Goal: Transaction & Acquisition: Purchase product/service

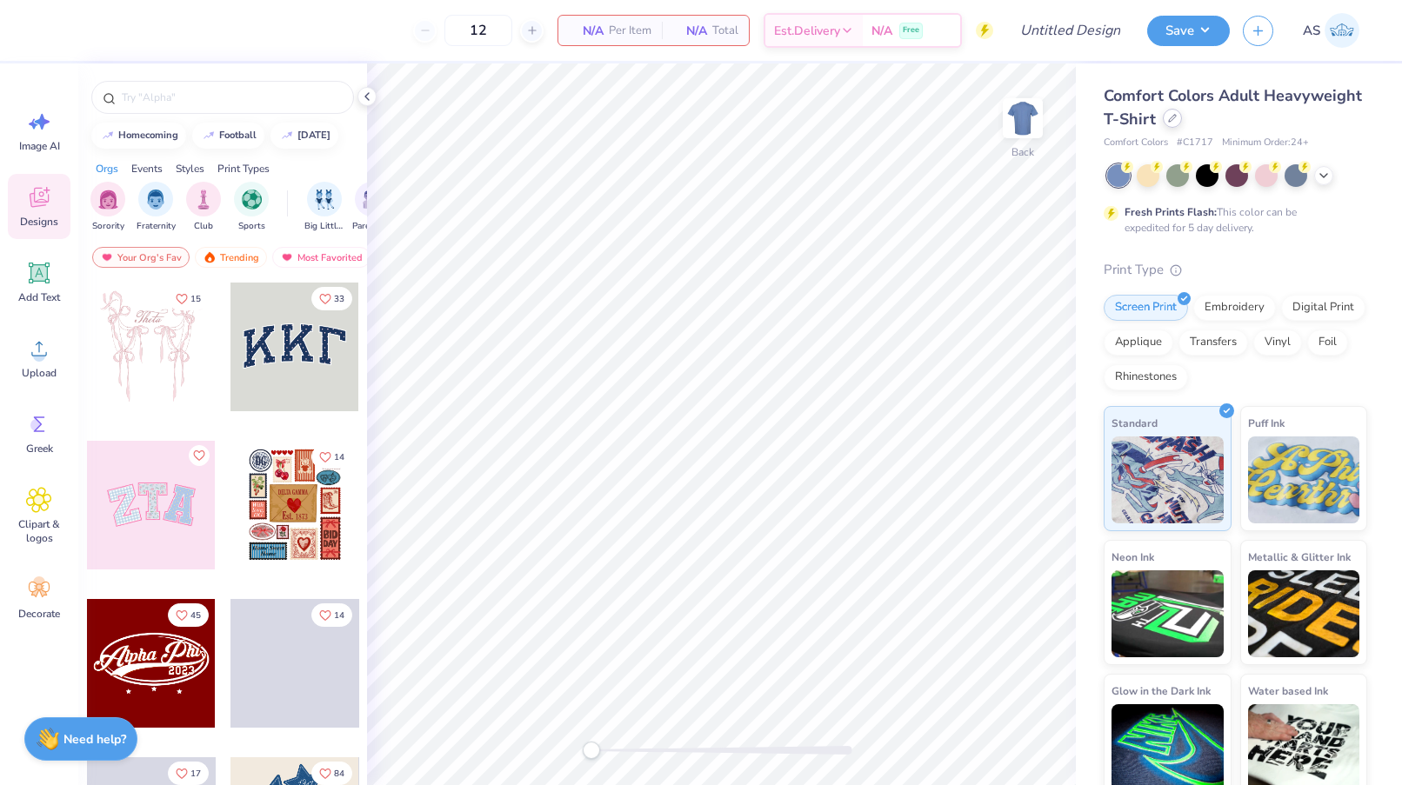
click at [1165, 122] on div at bounding box center [1172, 118] width 19 height 19
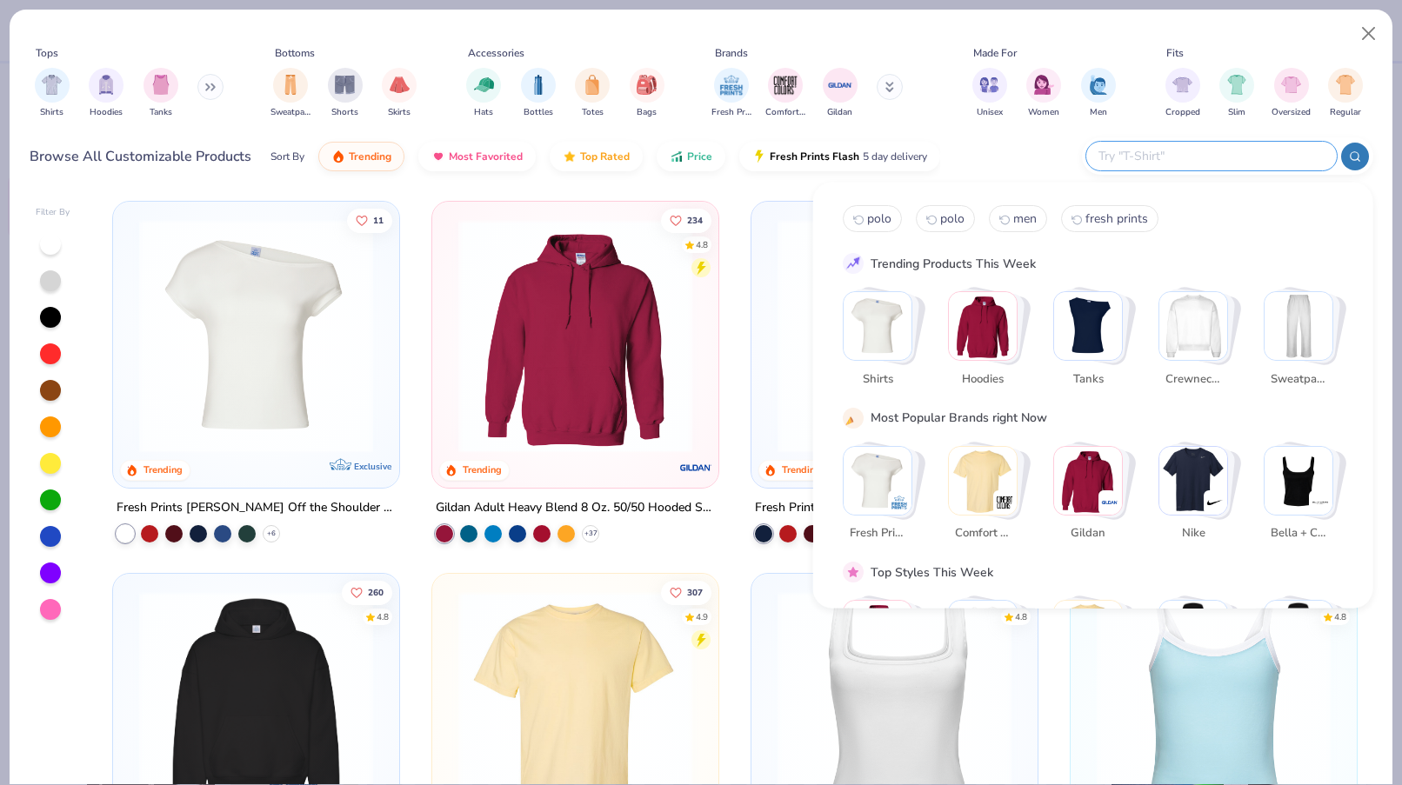
click at [1228, 164] on input "text" at bounding box center [1211, 156] width 228 height 20
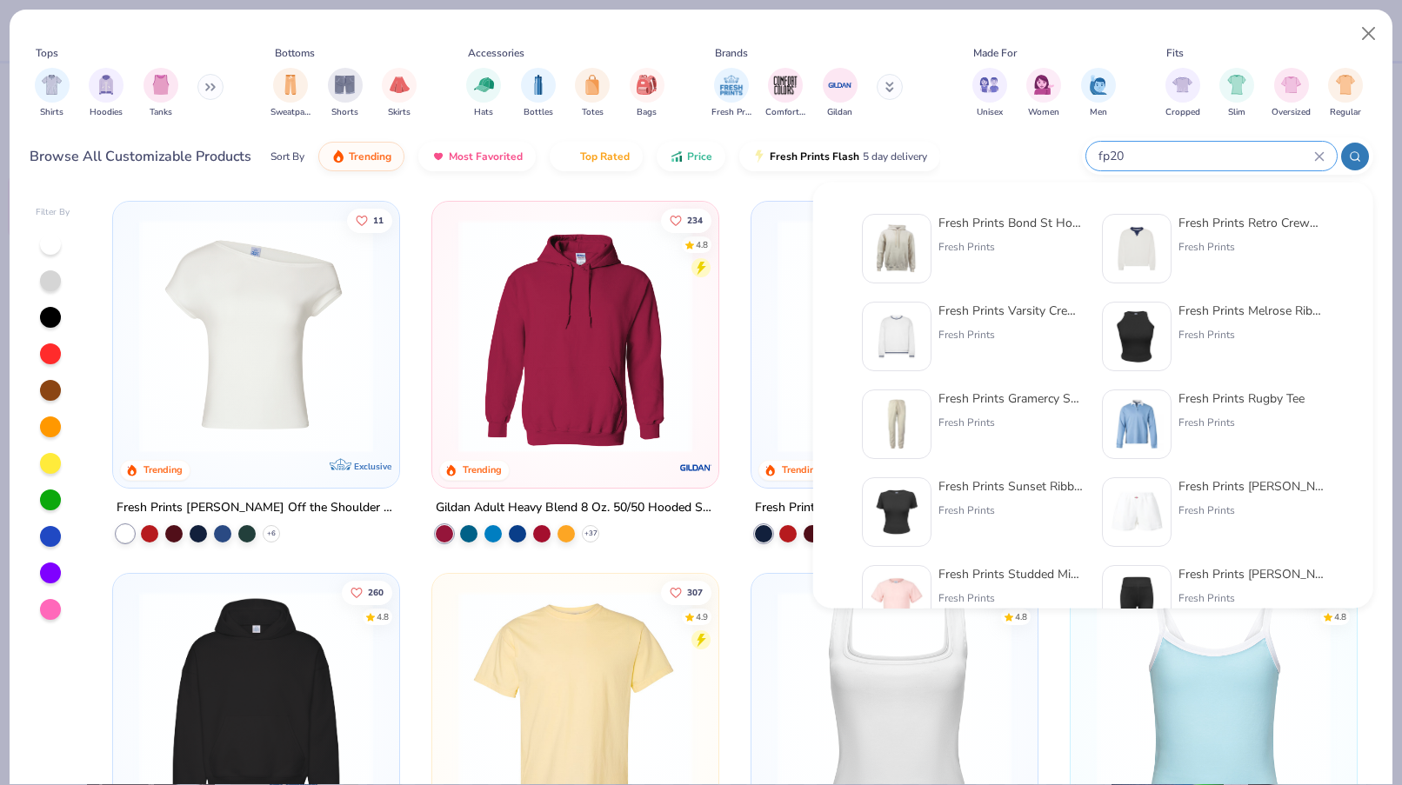
type input "fp20"
click at [1048, 236] on div "Fresh Prints Bond St Hoodie Fresh Prints" at bounding box center [1011, 249] width 146 height 70
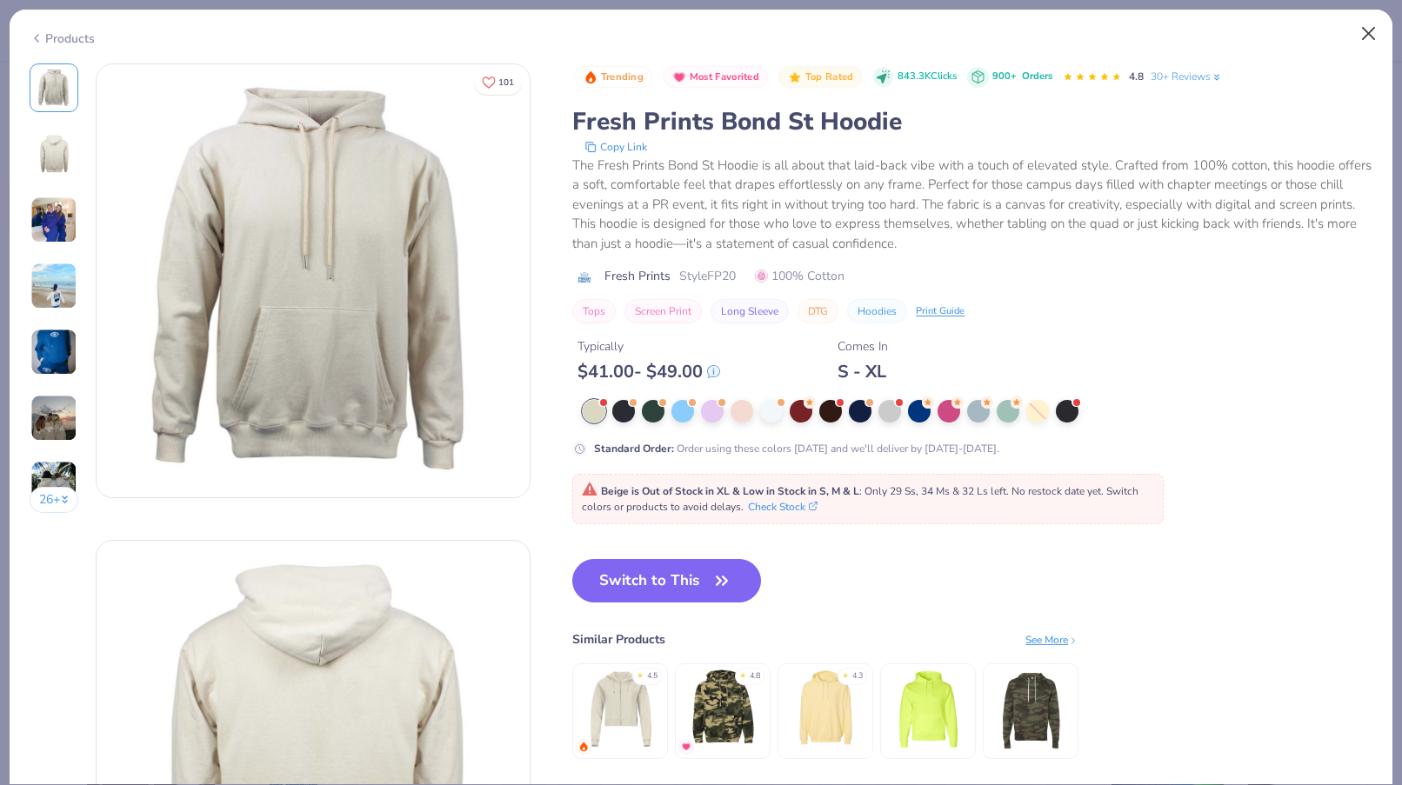
click at [1379, 32] on button "Close" at bounding box center [1369, 33] width 33 height 33
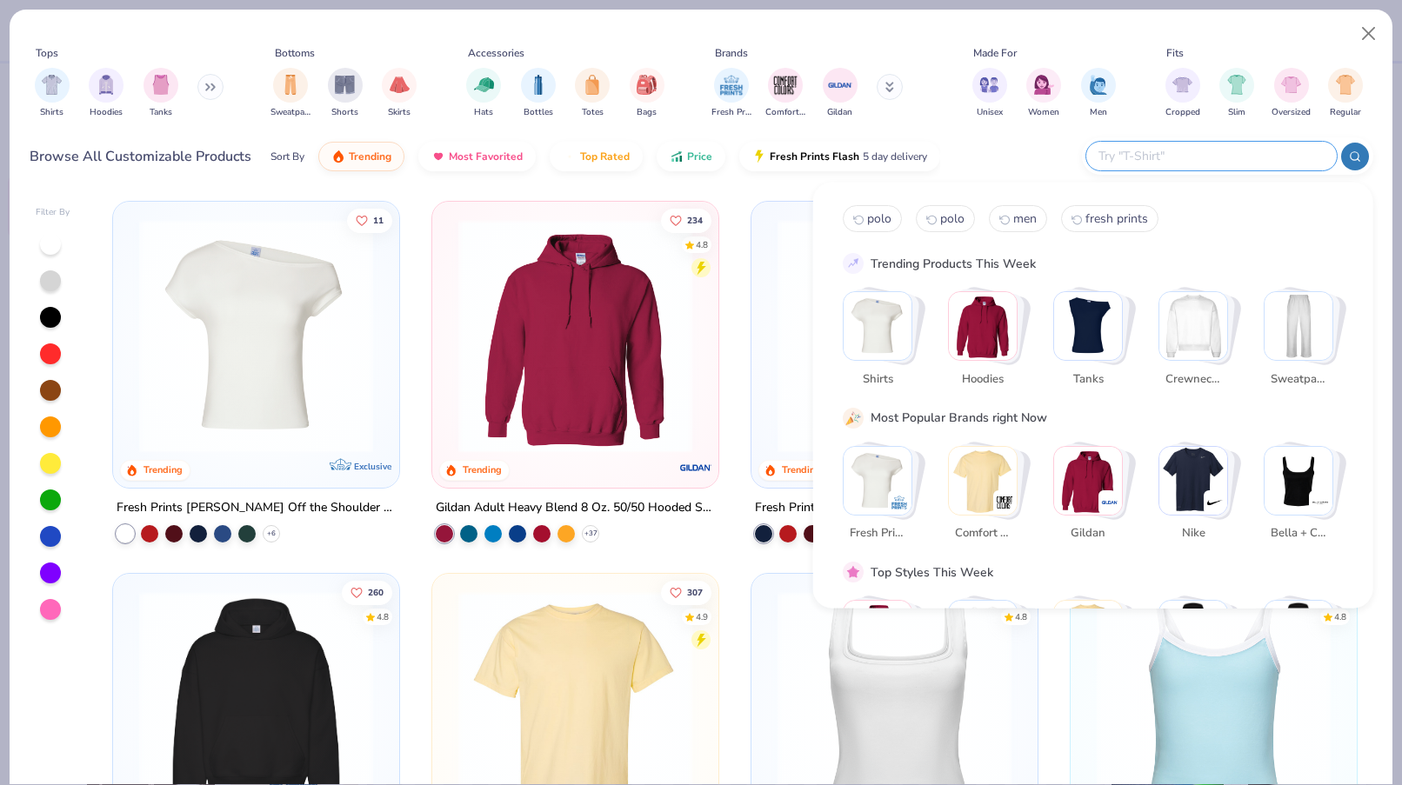
click at [1241, 152] on input "text" at bounding box center [1211, 156] width 228 height 20
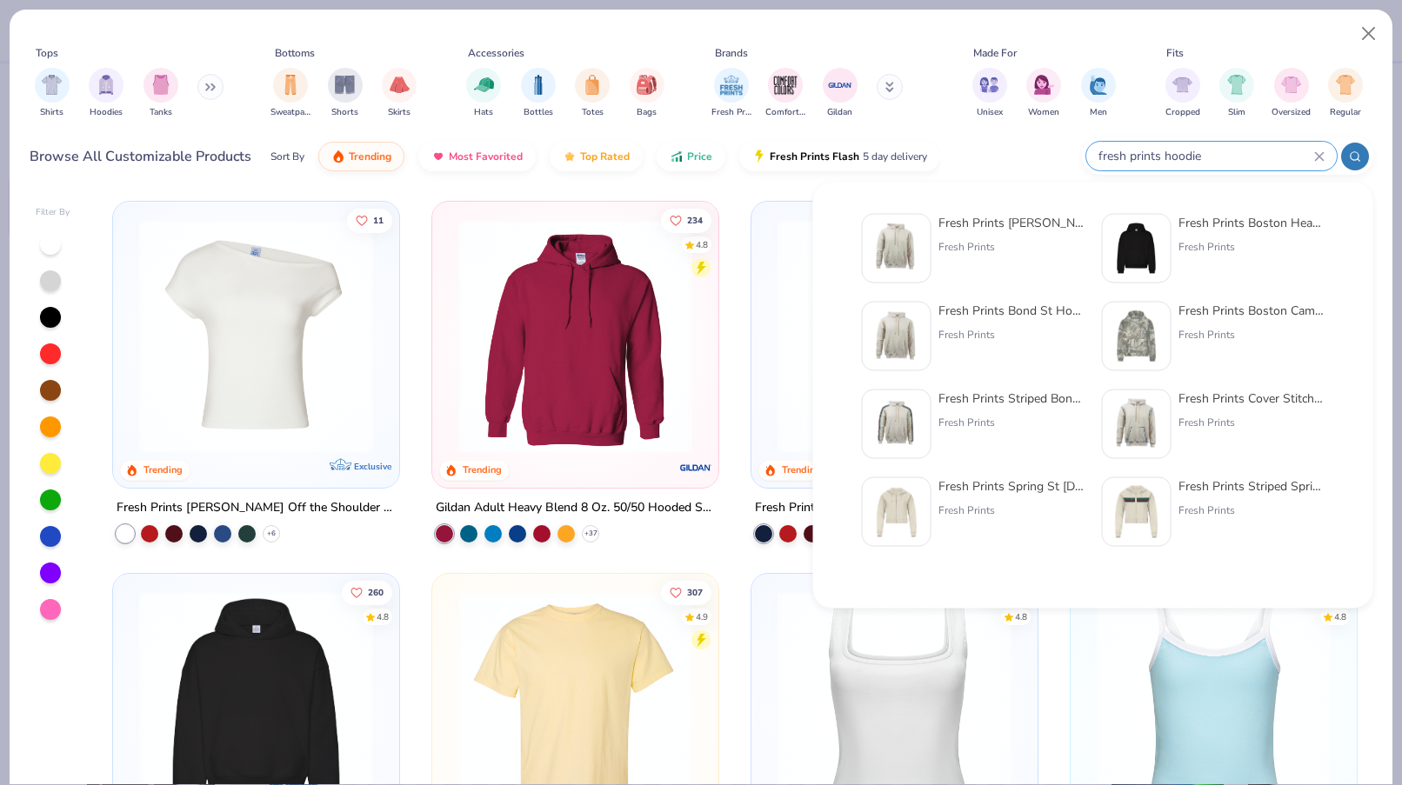
type input "fresh prints hoodie"
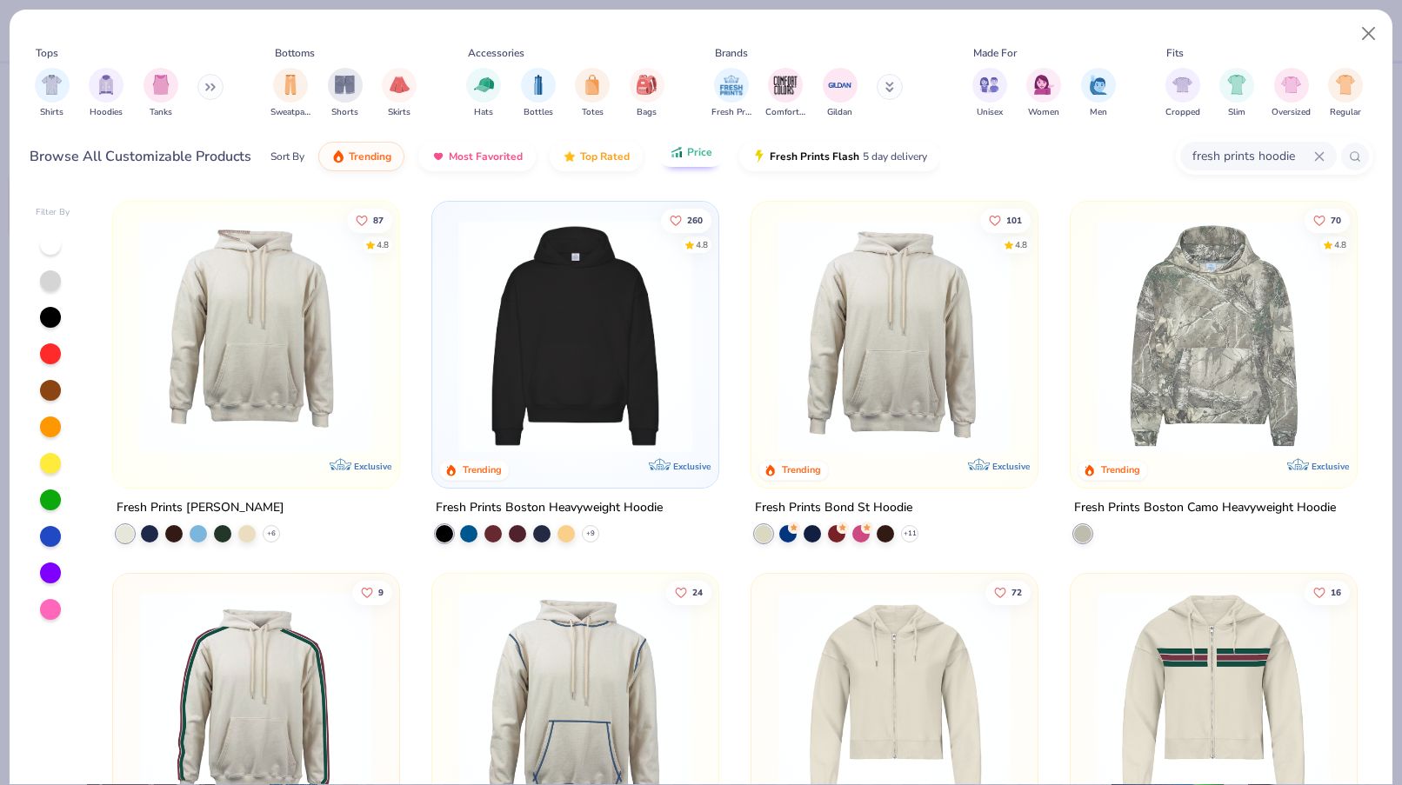
click at [683, 155] on button "Price" at bounding box center [691, 152] width 69 height 30
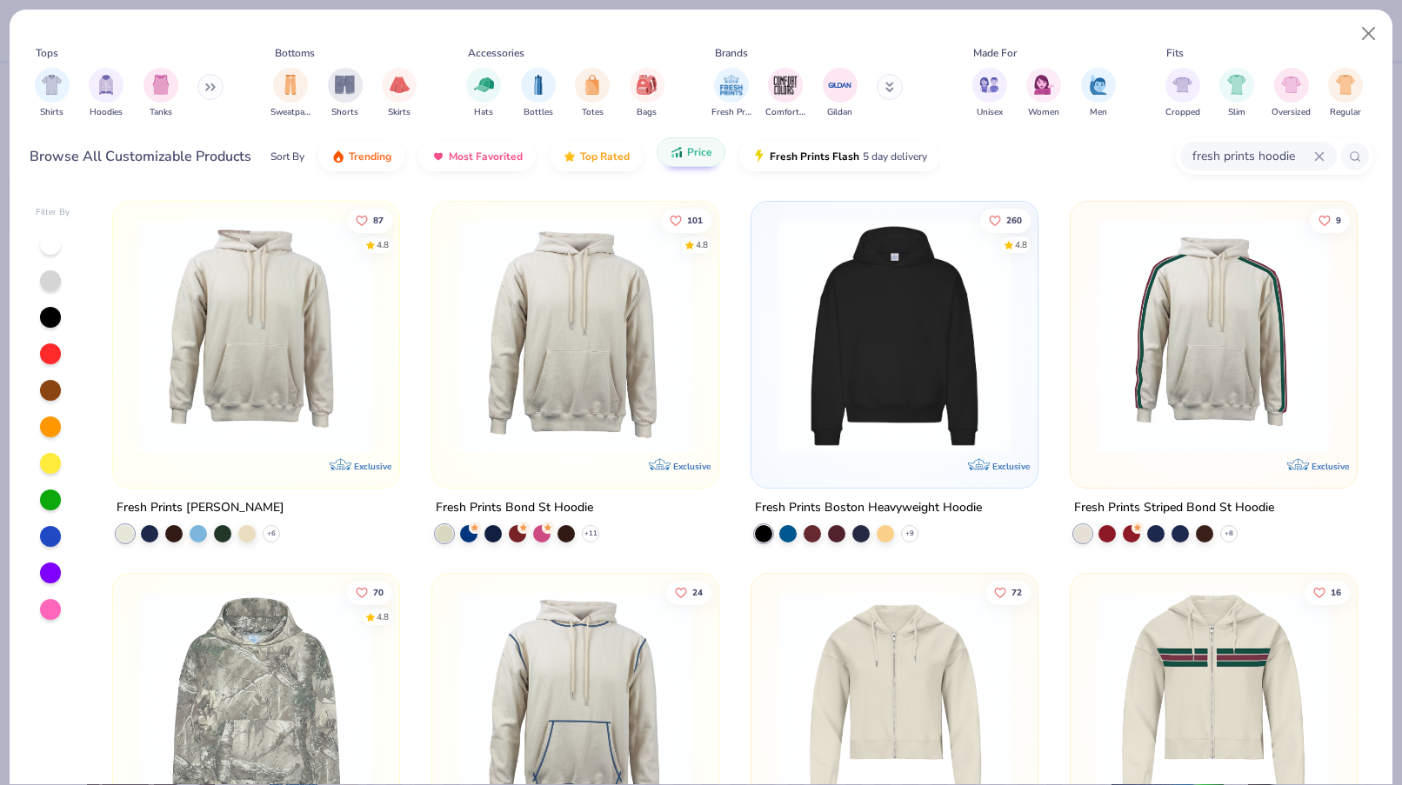
click at [692, 161] on button "Price" at bounding box center [691, 152] width 69 height 30
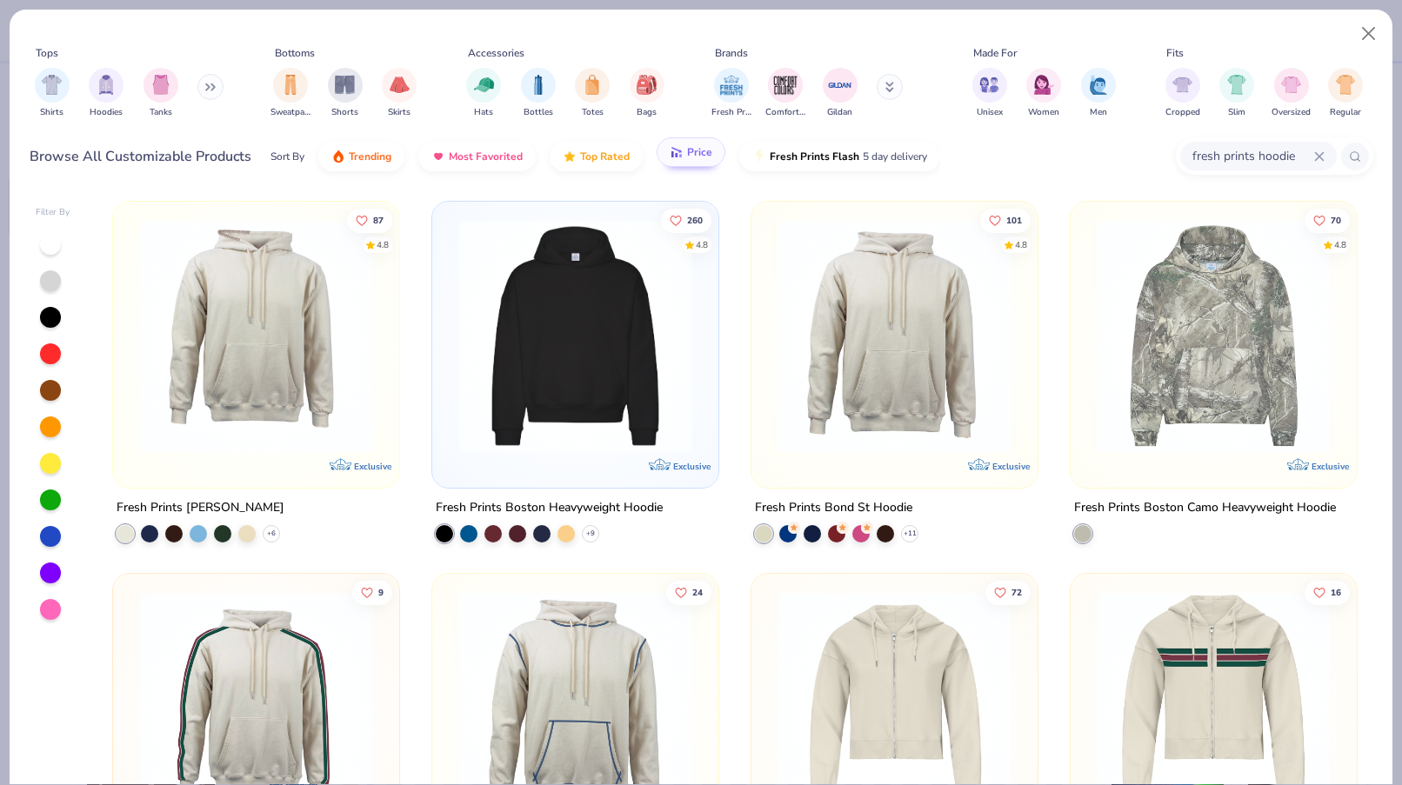
click at [691, 159] on button "Price" at bounding box center [691, 152] width 69 height 30
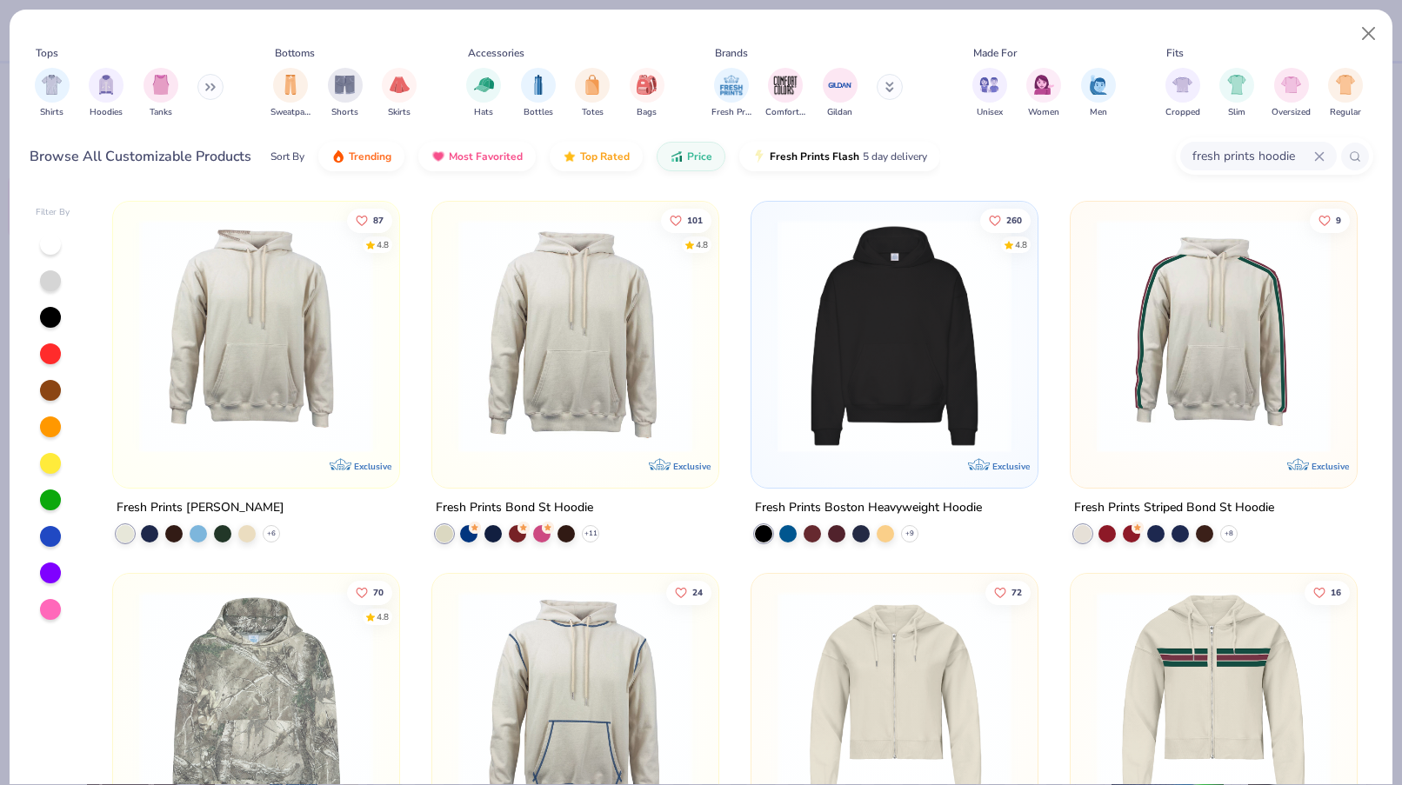
click at [291, 444] on img at bounding box center [255, 336] width 251 height 234
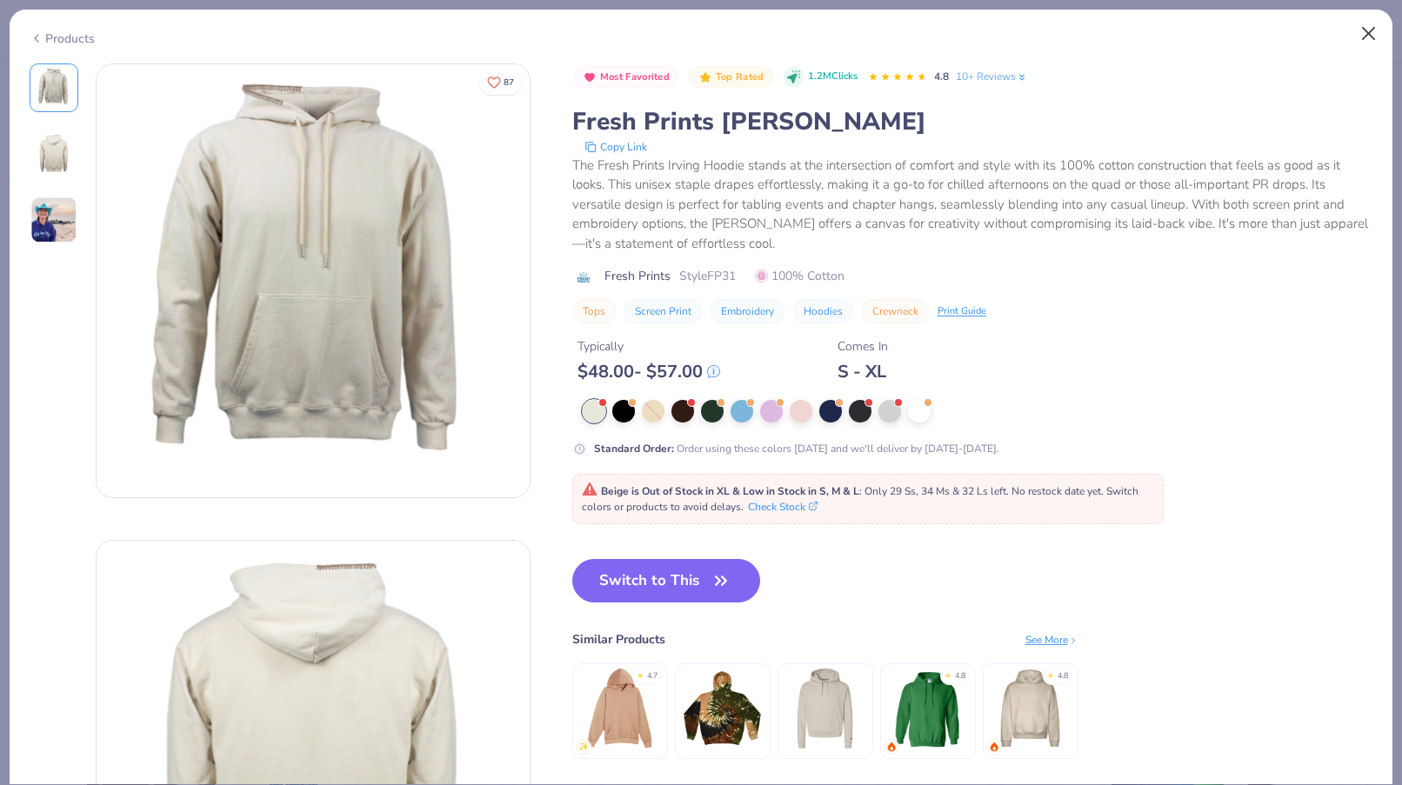
click at [1360, 37] on button "Close" at bounding box center [1369, 33] width 33 height 33
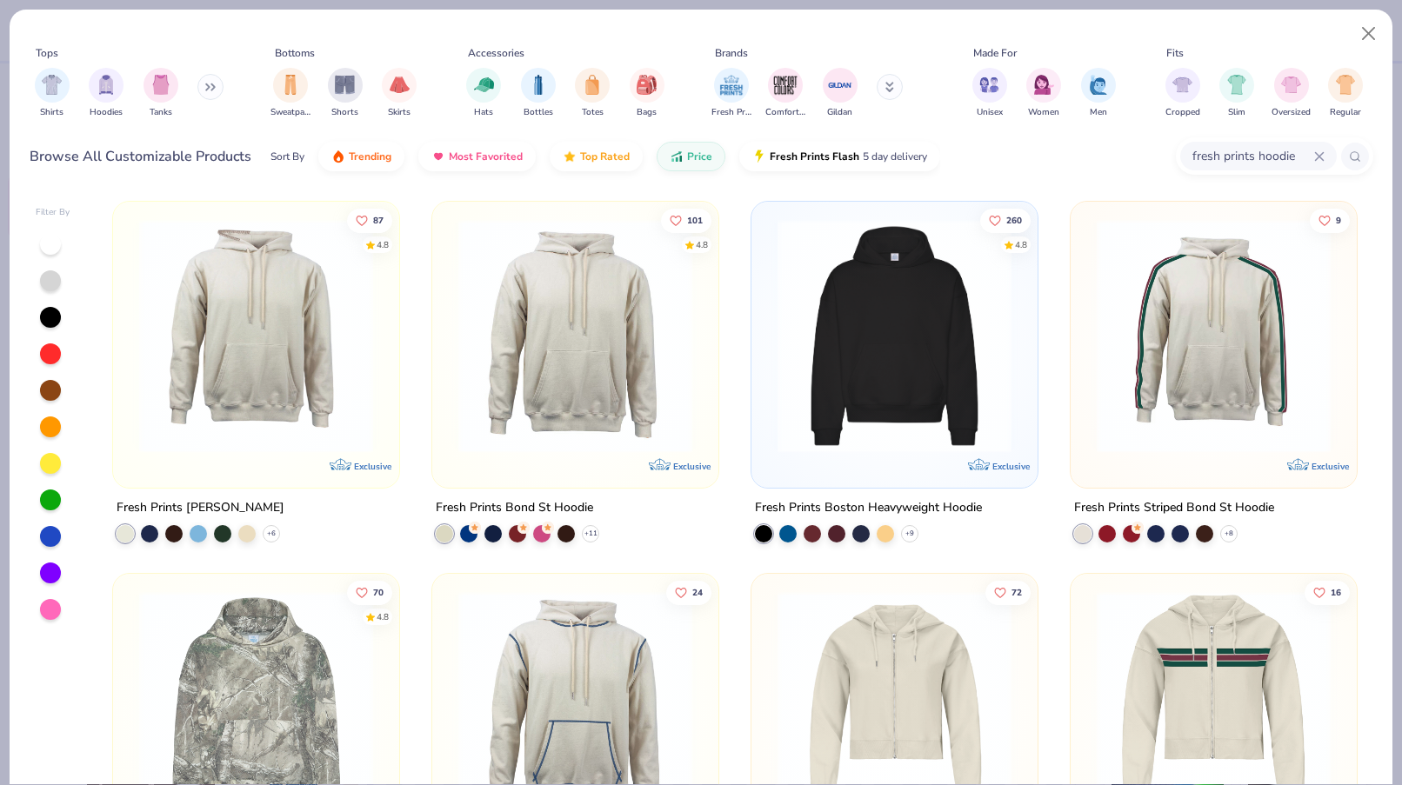
click at [1358, 156] on circle at bounding box center [1354, 156] width 8 height 8
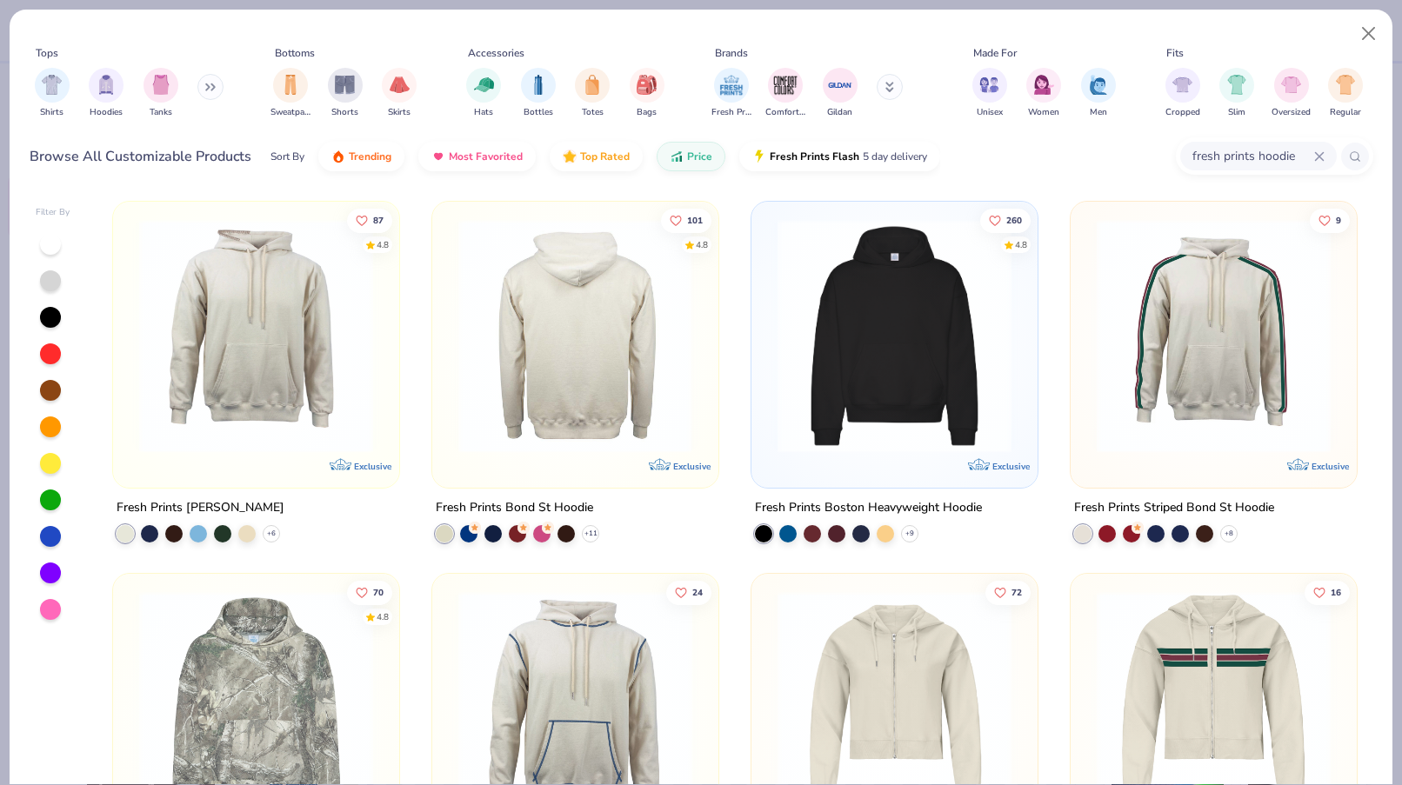
click at [524, 401] on img at bounding box center [575, 336] width 251 height 234
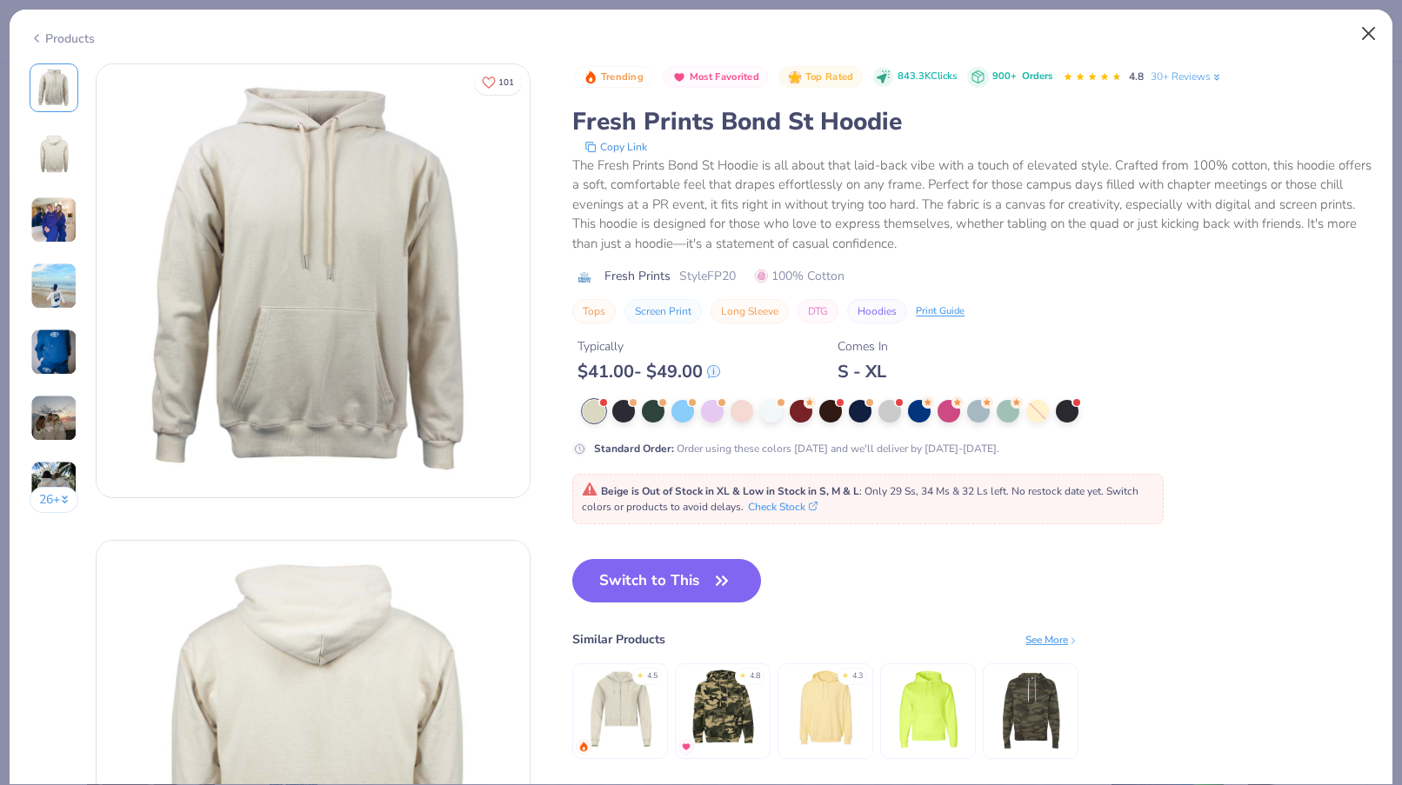
click at [1368, 28] on button "Close" at bounding box center [1369, 33] width 33 height 33
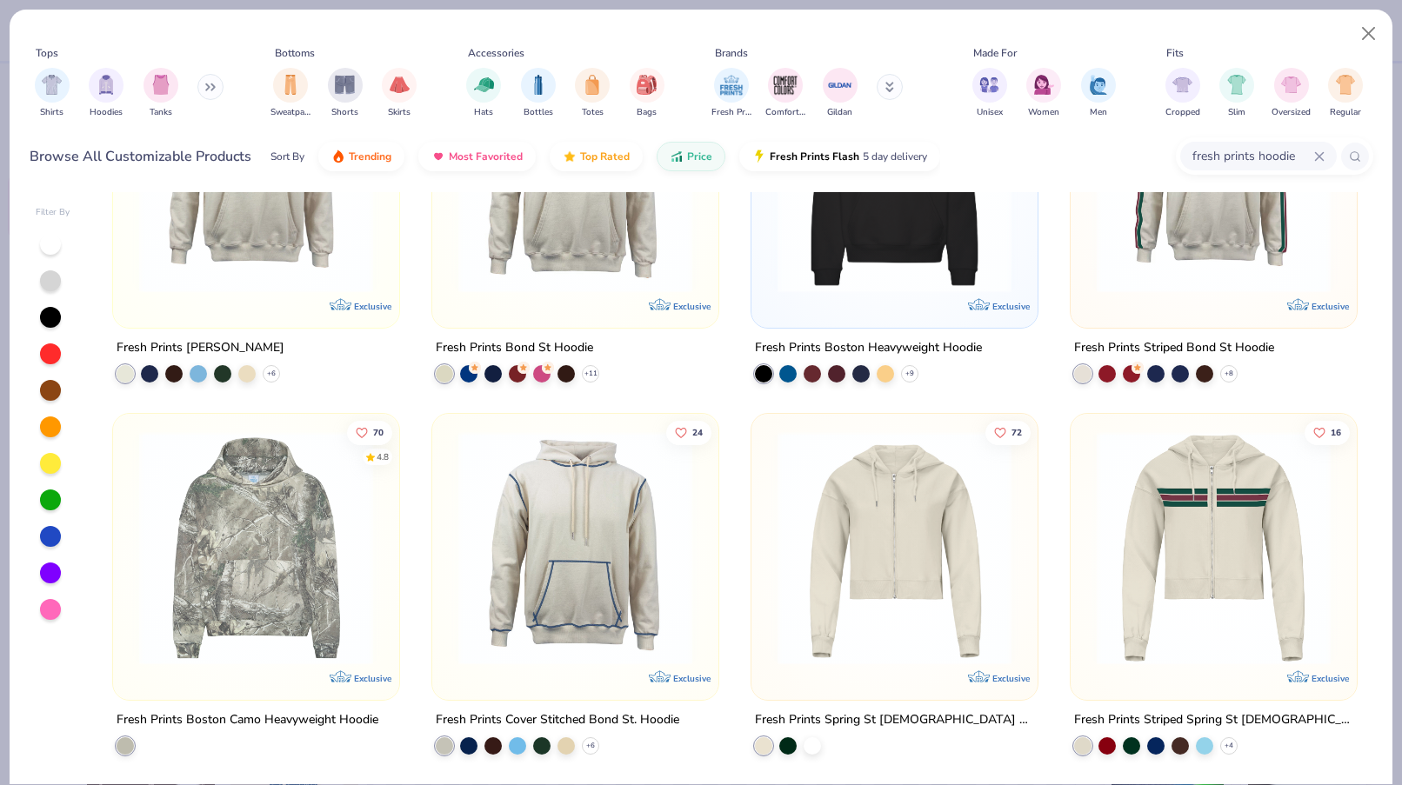
scroll to position [160, 0]
click at [294, 609] on img at bounding box center [255, 548] width 251 height 234
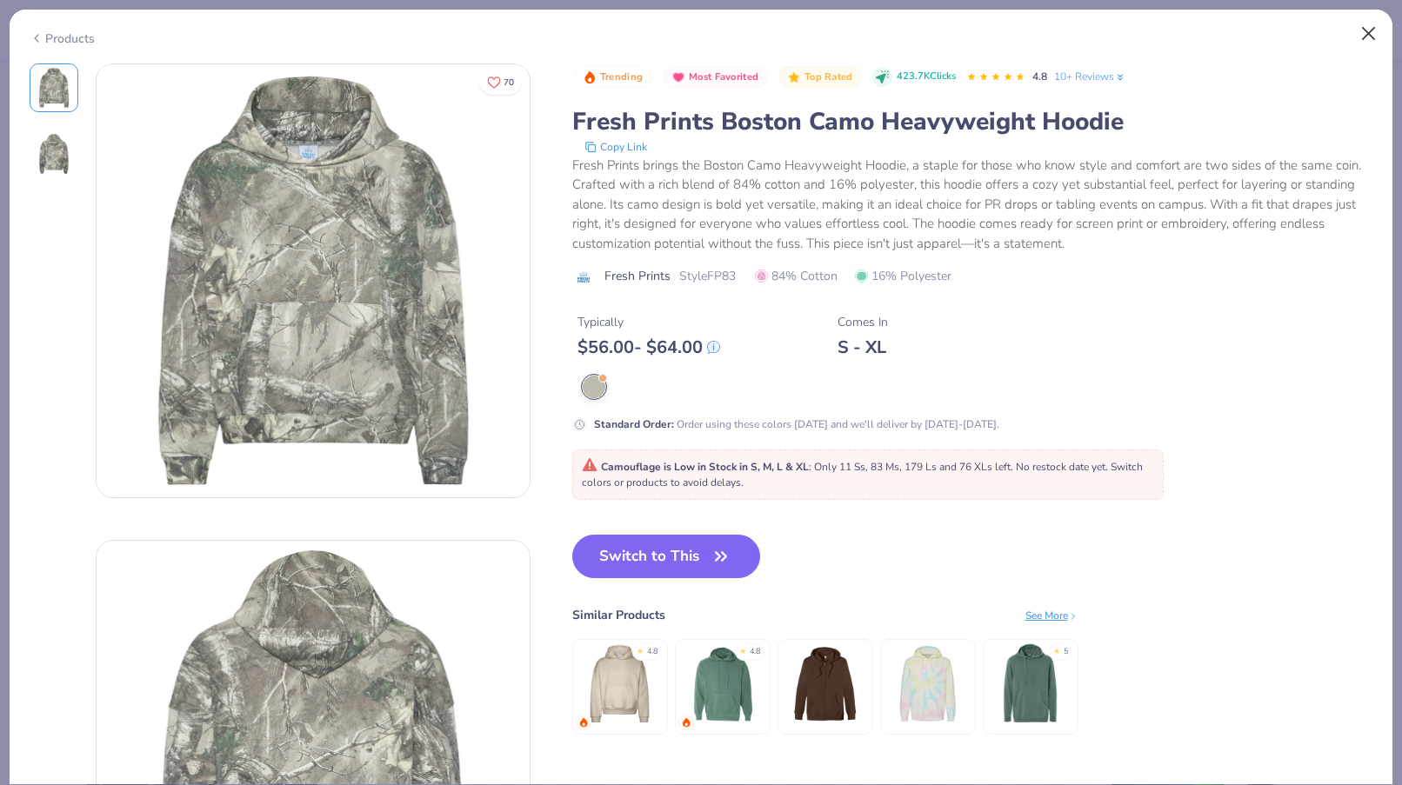
click at [1366, 25] on button "Close" at bounding box center [1369, 33] width 33 height 33
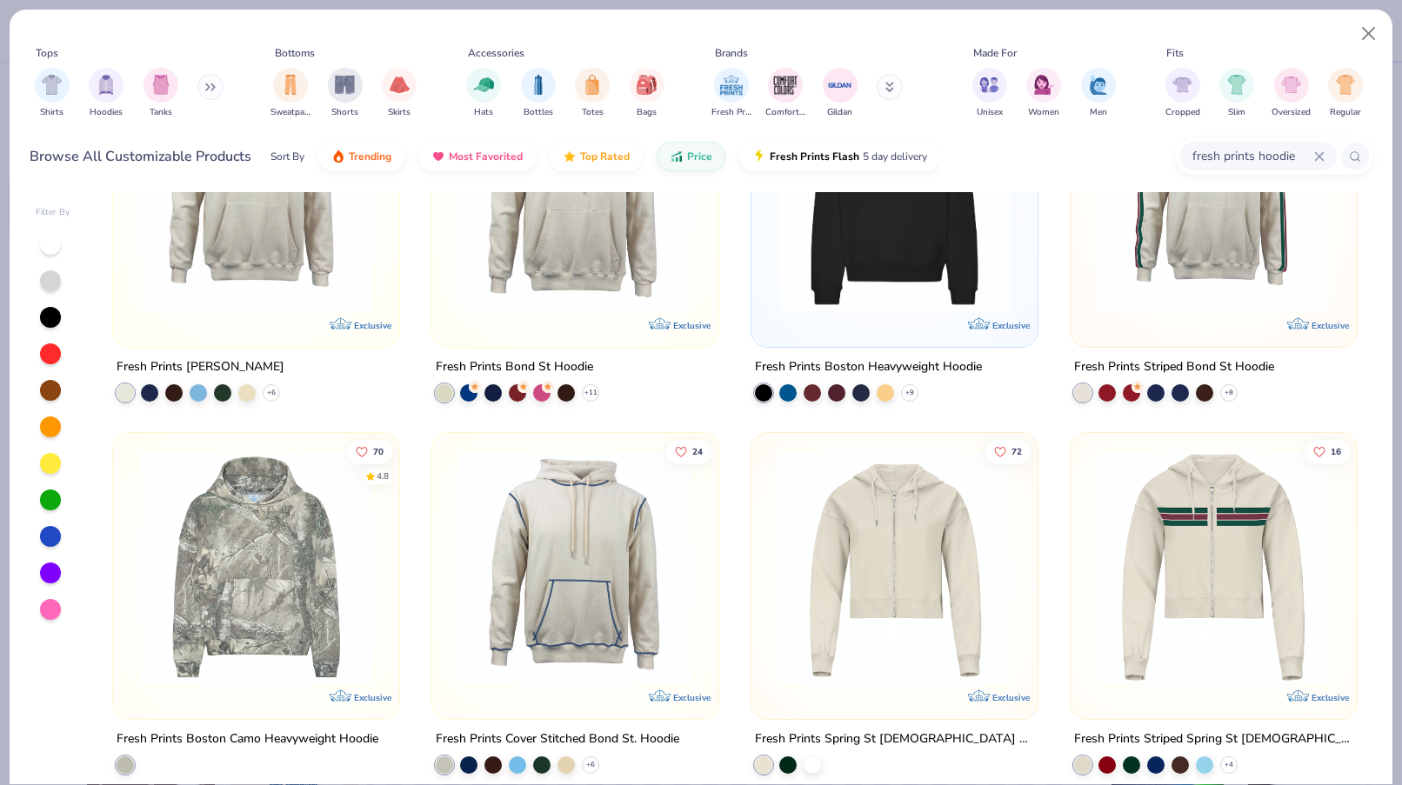
scroll to position [135, 0]
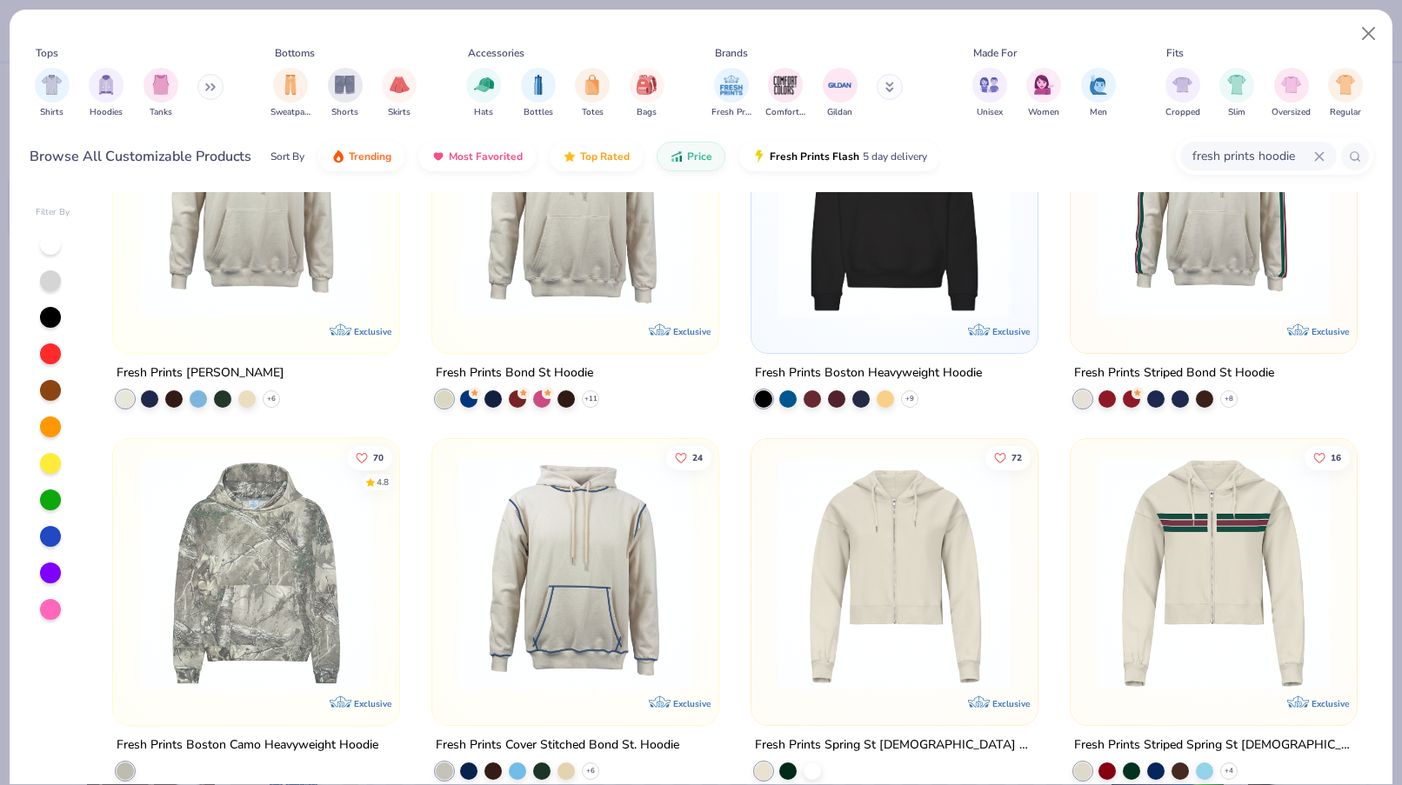
click at [626, 630] on img at bounding box center [575, 574] width 251 height 234
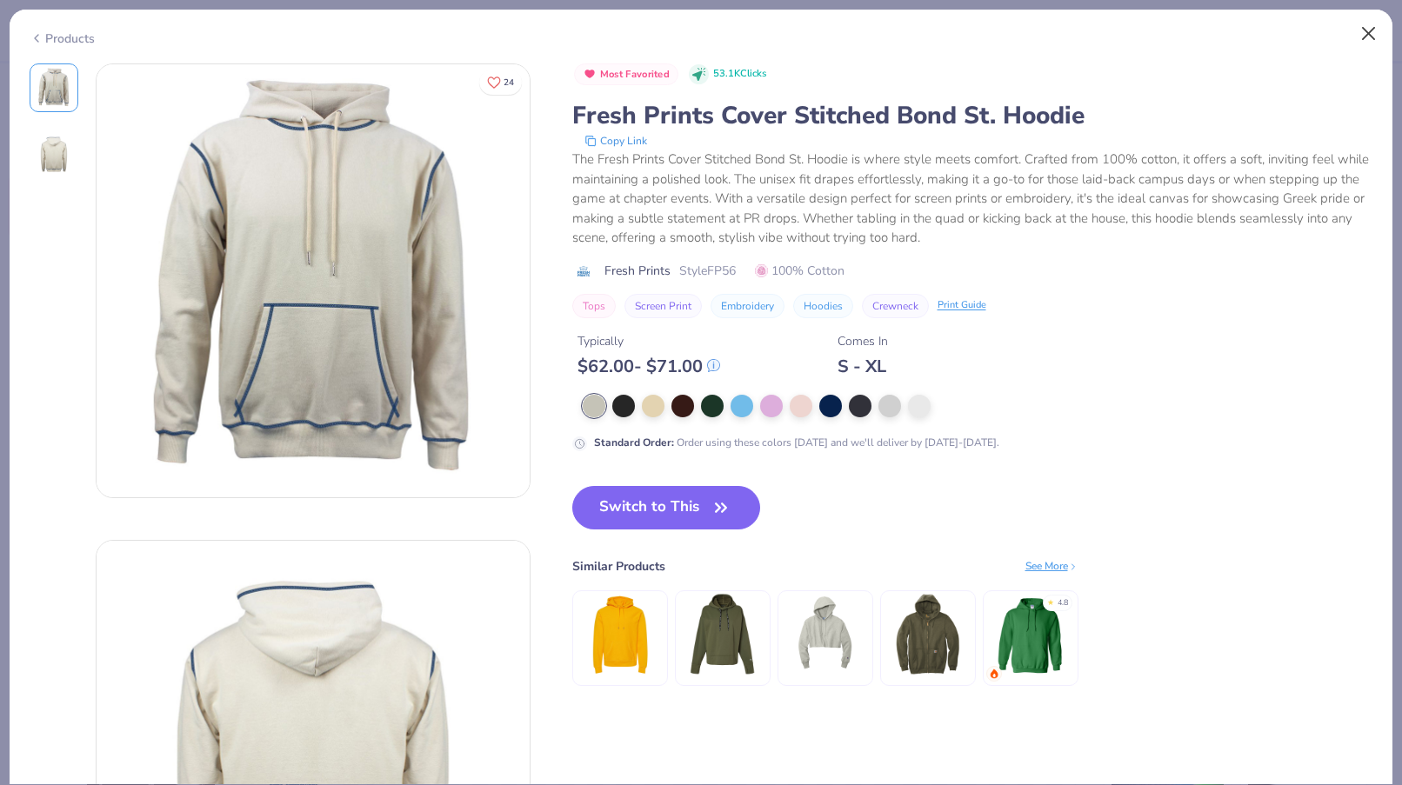
click at [1373, 30] on button "Close" at bounding box center [1369, 33] width 33 height 33
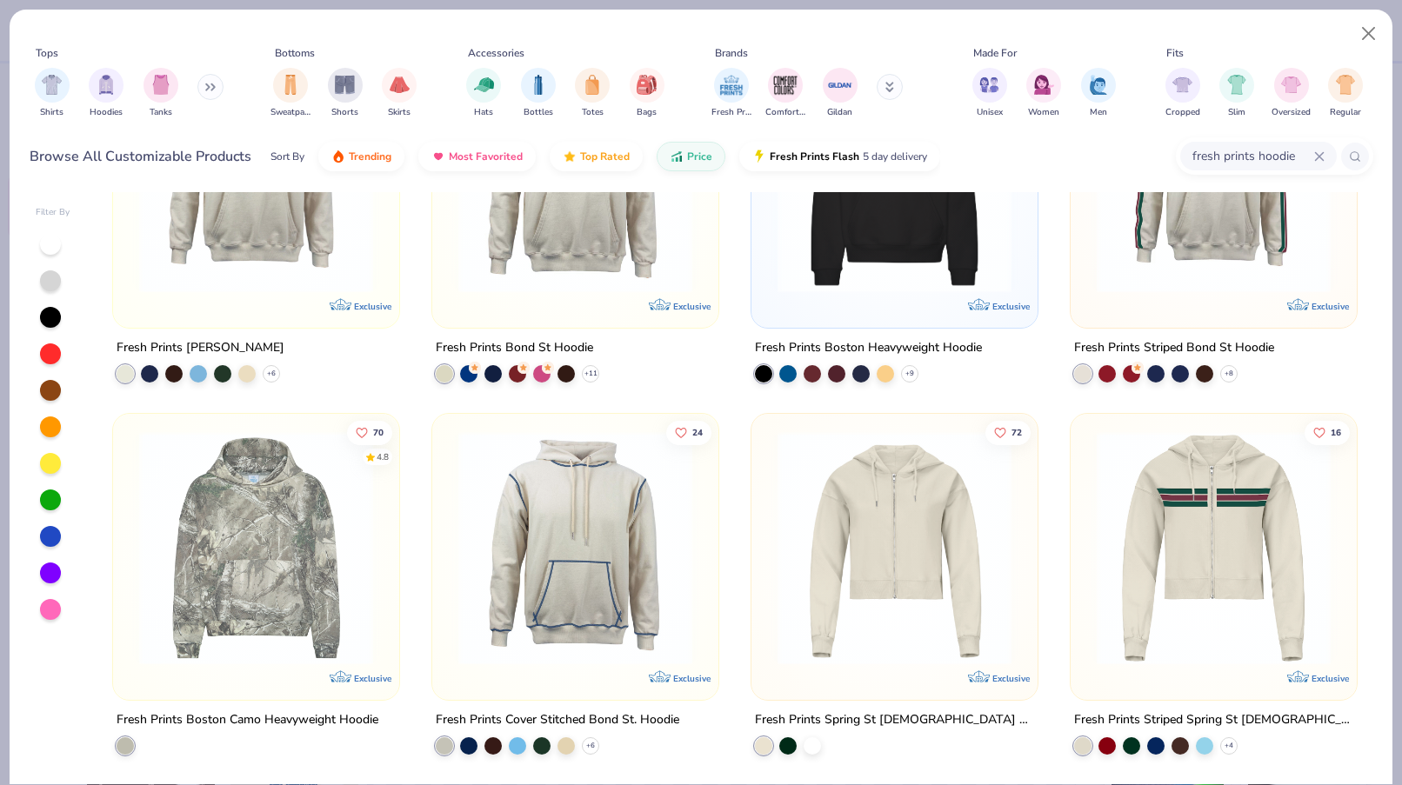
scroll to position [160, 0]
click at [516, 743] on div at bounding box center [517, 743] width 17 height 17
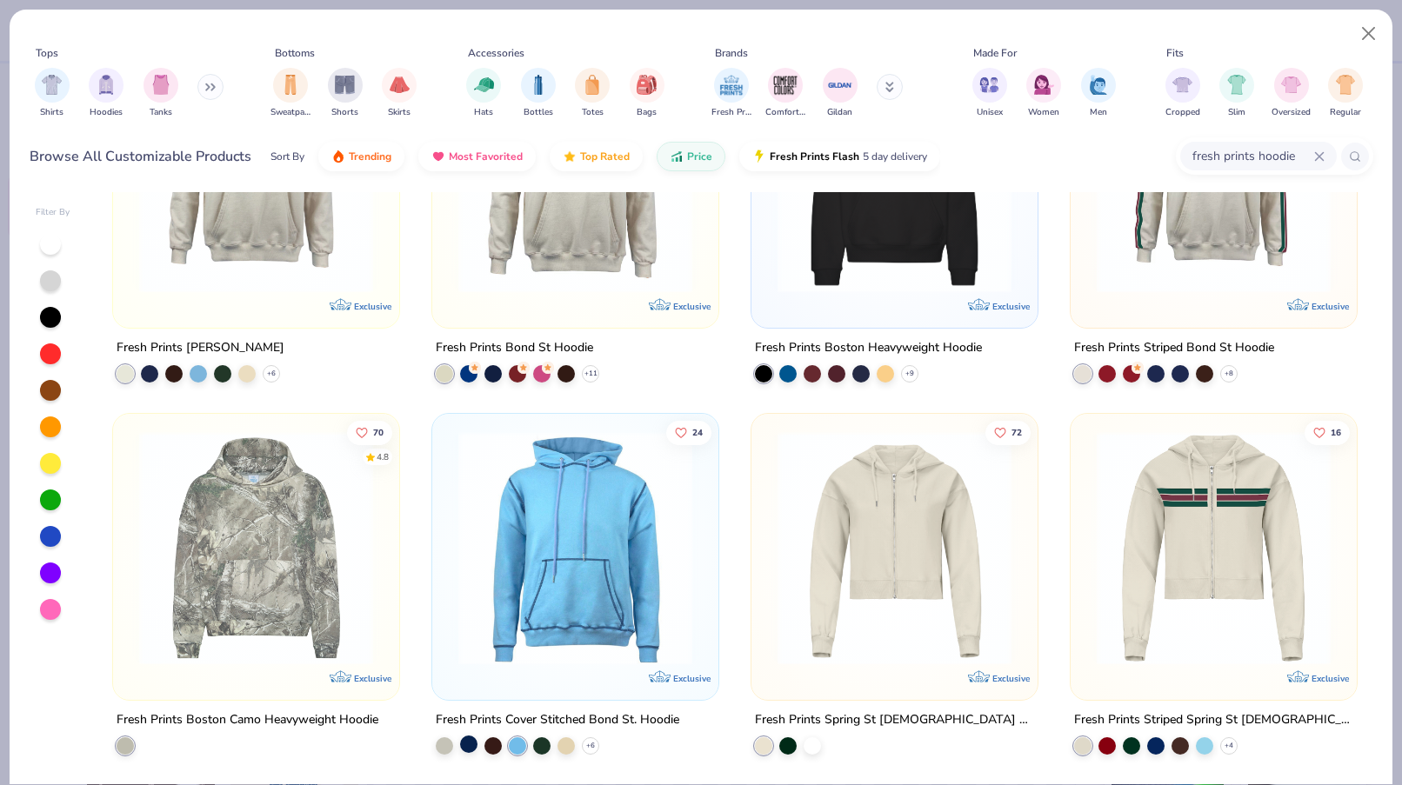
click at [472, 740] on div at bounding box center [468, 743] width 17 height 17
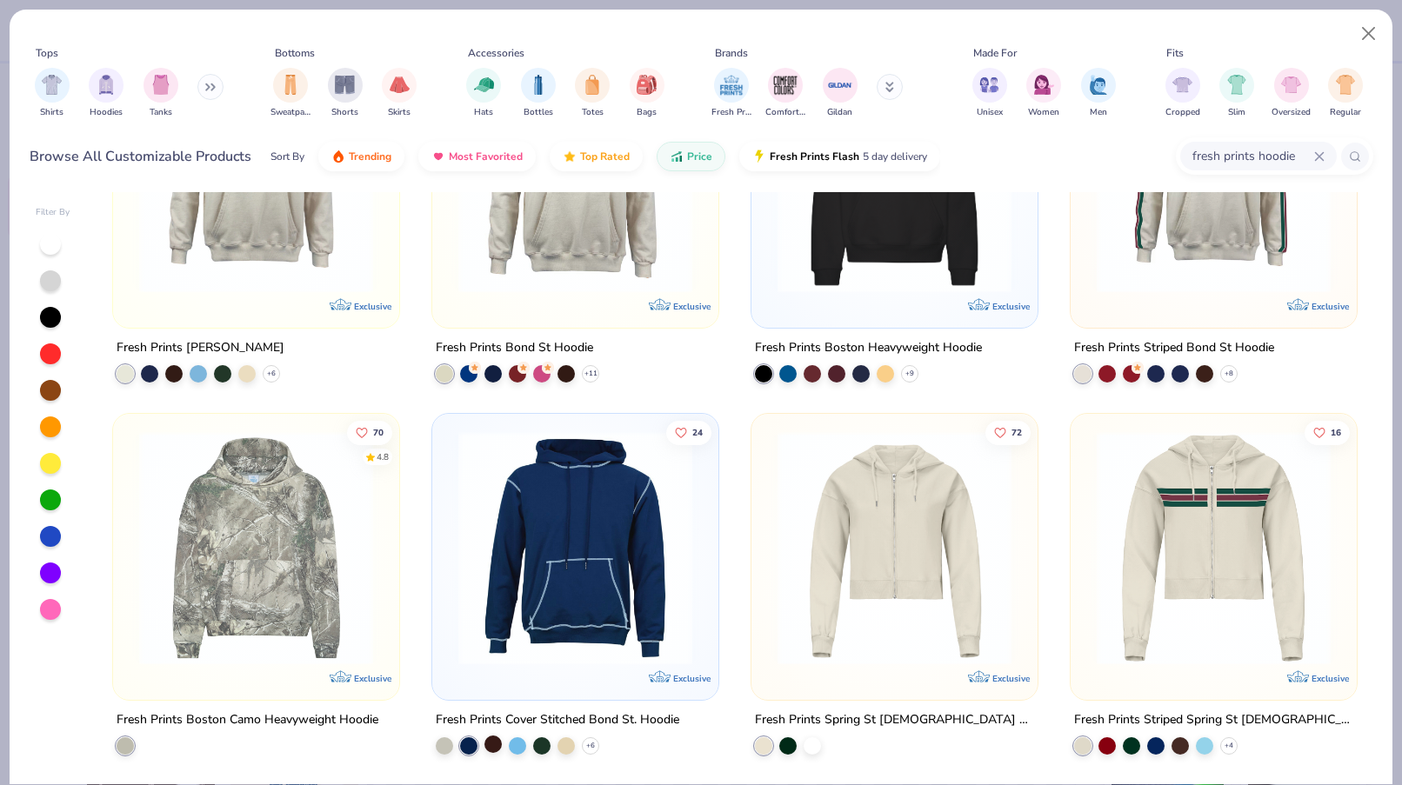
click at [487, 742] on div at bounding box center [492, 743] width 17 height 17
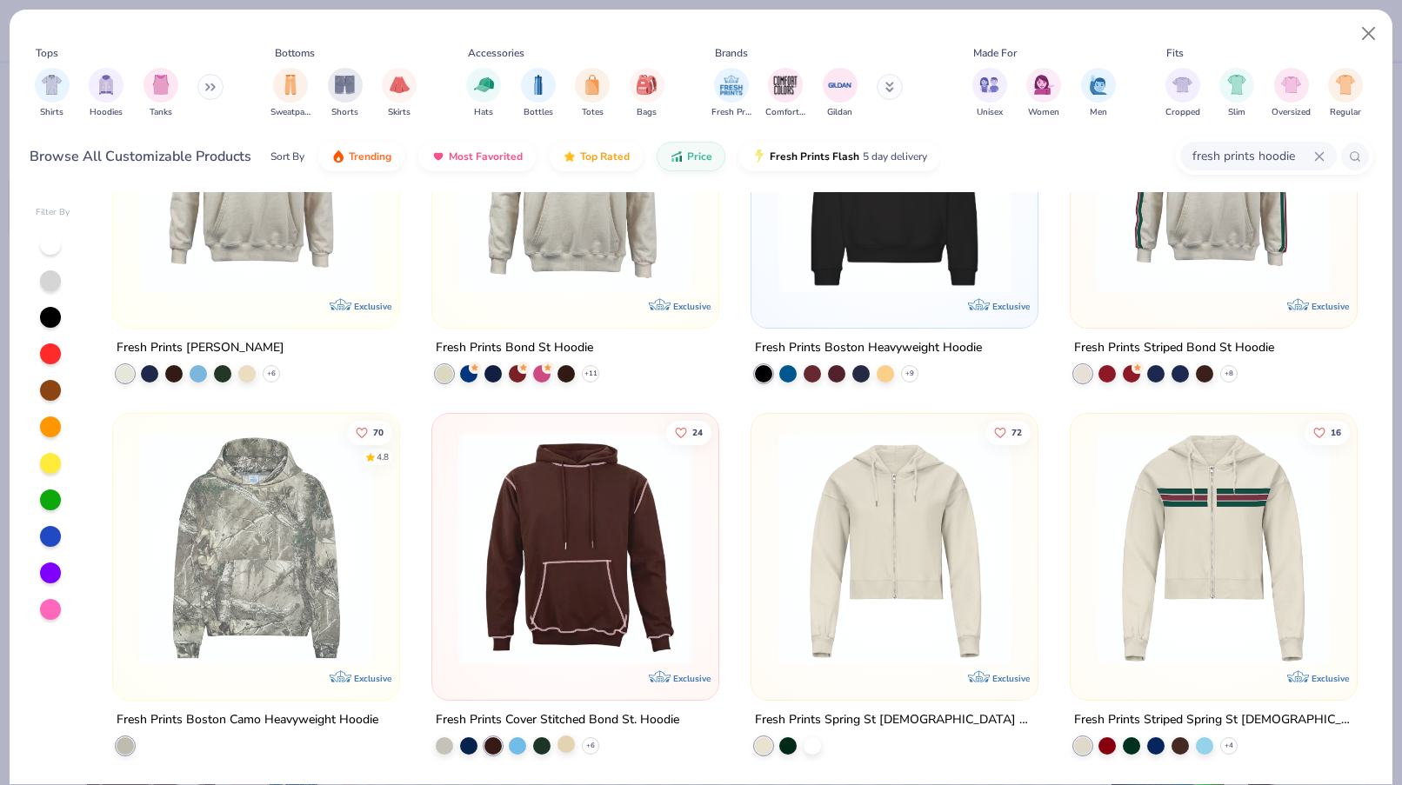
click at [572, 744] on div at bounding box center [566, 743] width 17 height 17
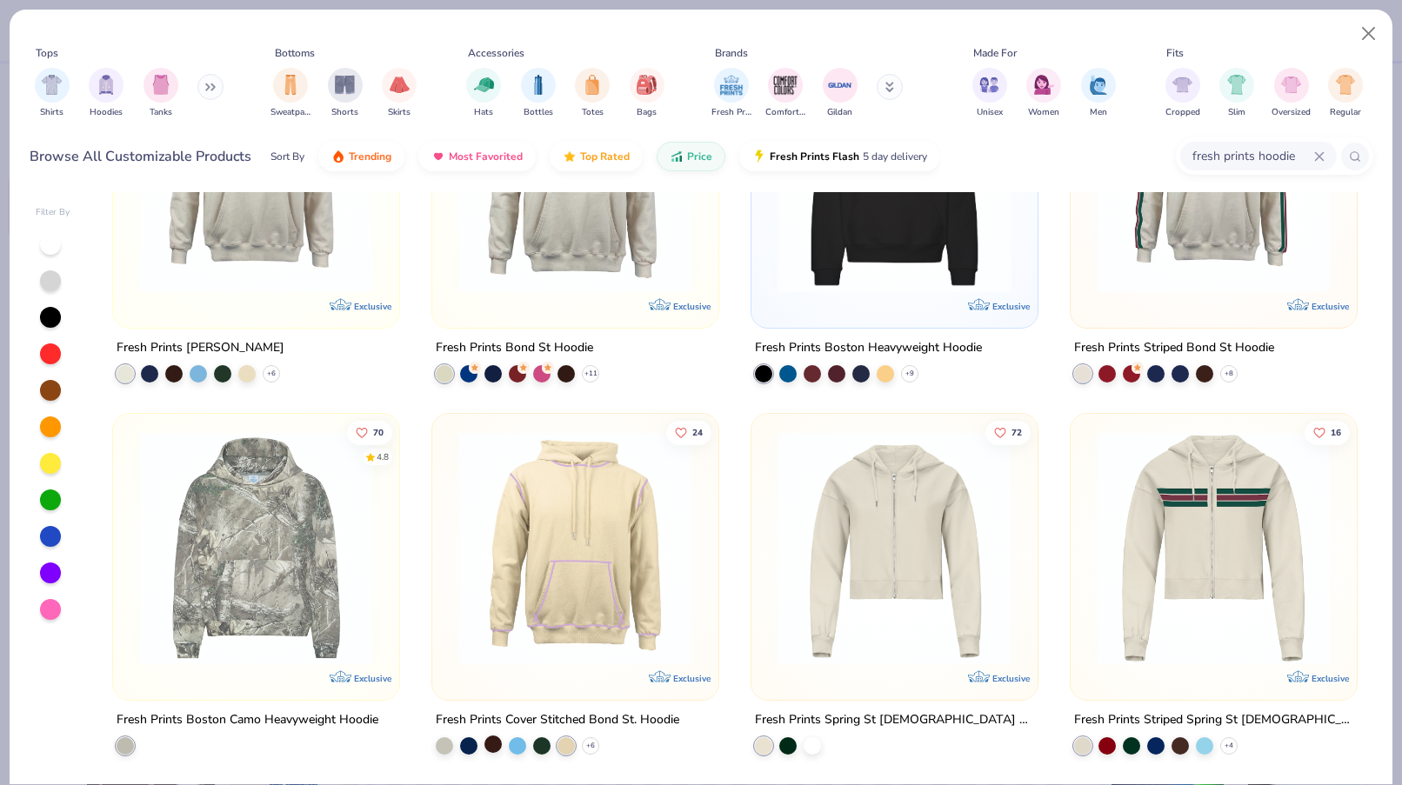
click at [489, 744] on div at bounding box center [492, 743] width 17 height 17
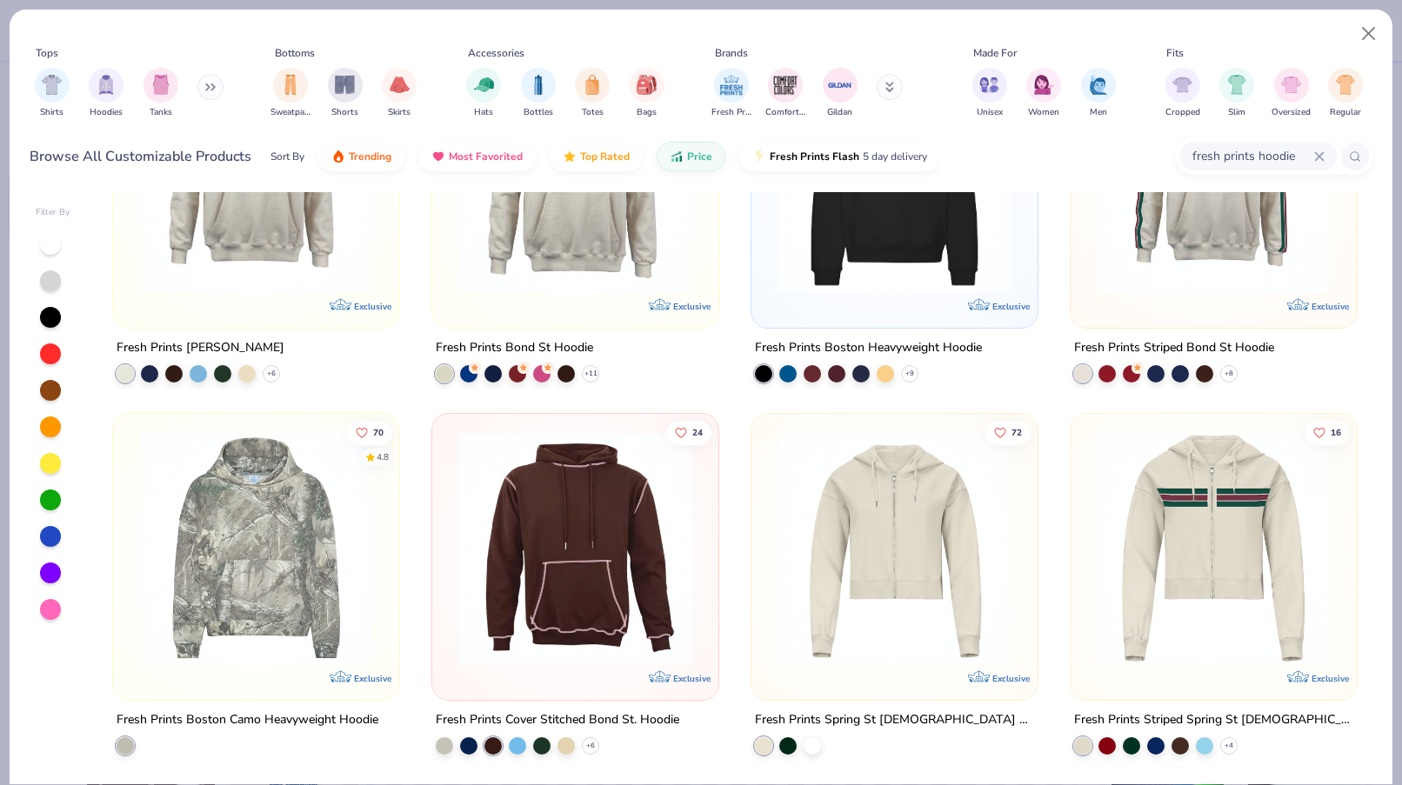
click at [610, 646] on img at bounding box center [575, 548] width 251 height 234
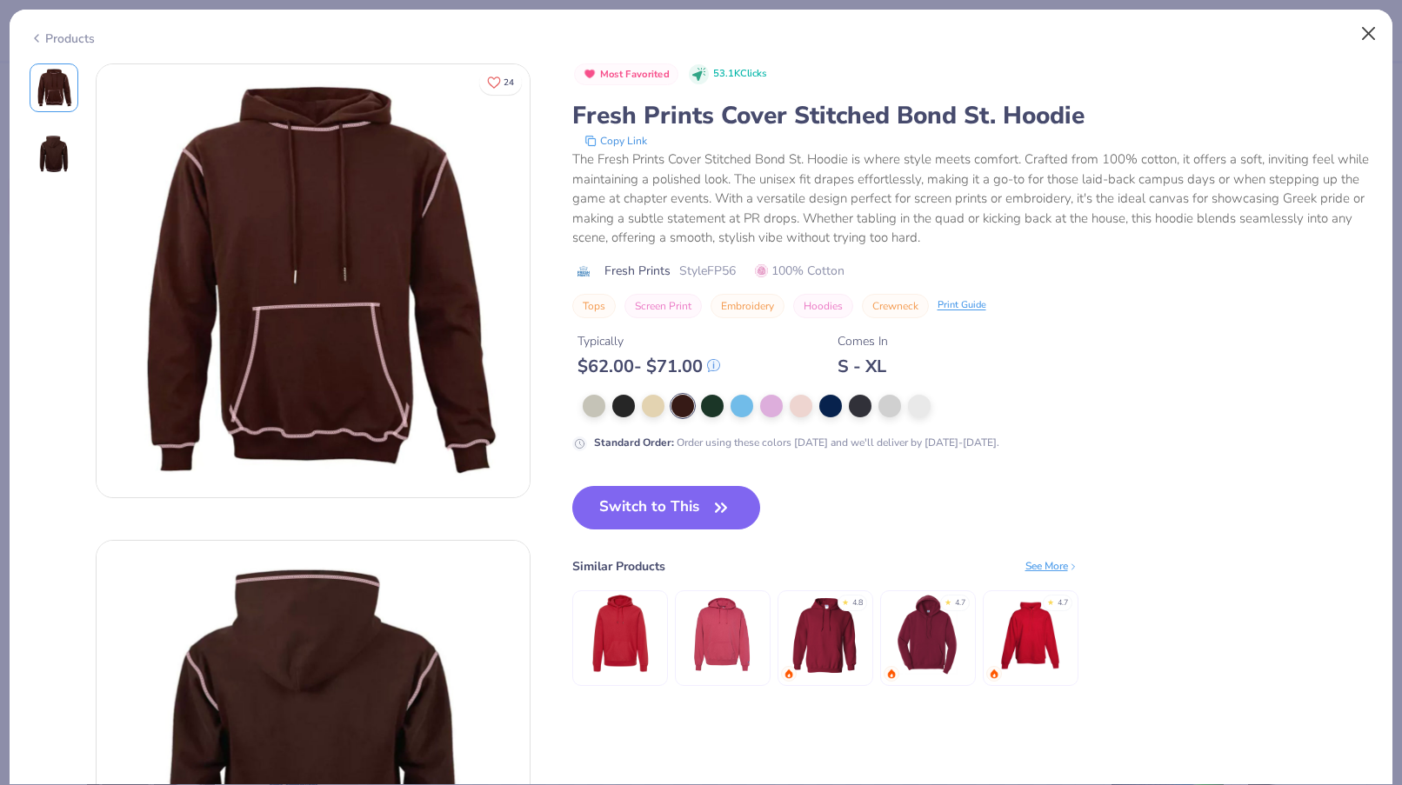
click at [1361, 31] on button "Close" at bounding box center [1369, 33] width 33 height 33
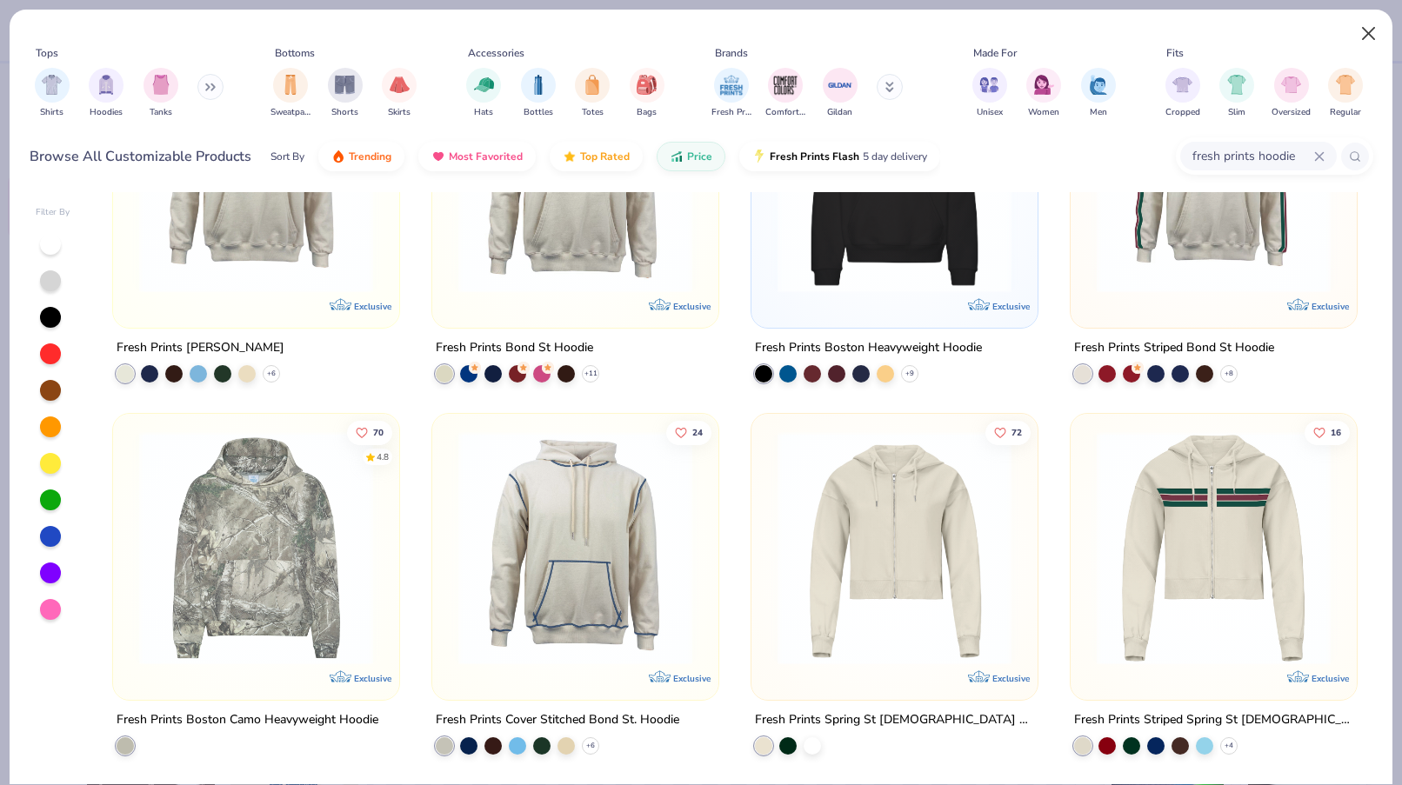
click at [1371, 35] on button "Close" at bounding box center [1369, 33] width 33 height 33
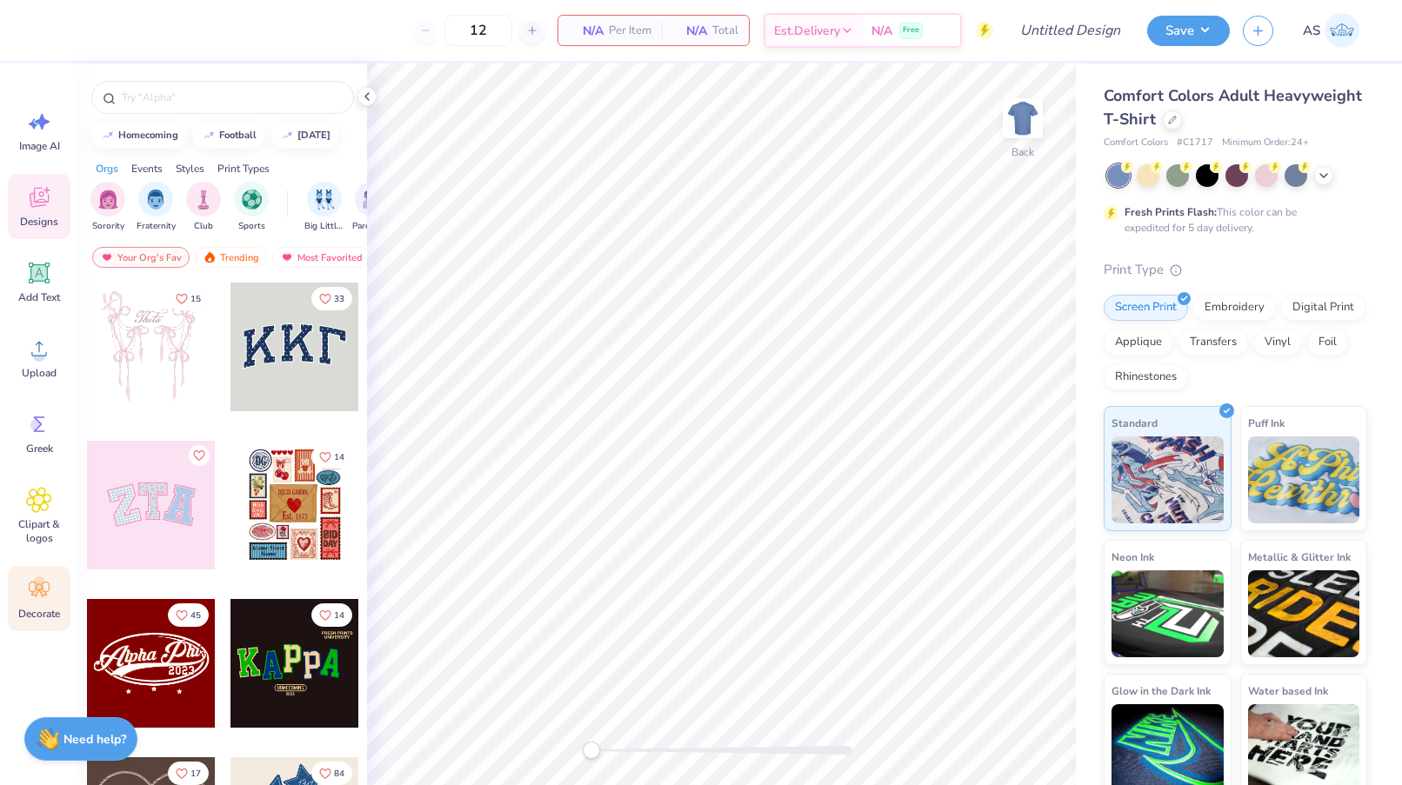
click at [47, 587] on icon at bounding box center [39, 590] width 26 height 26
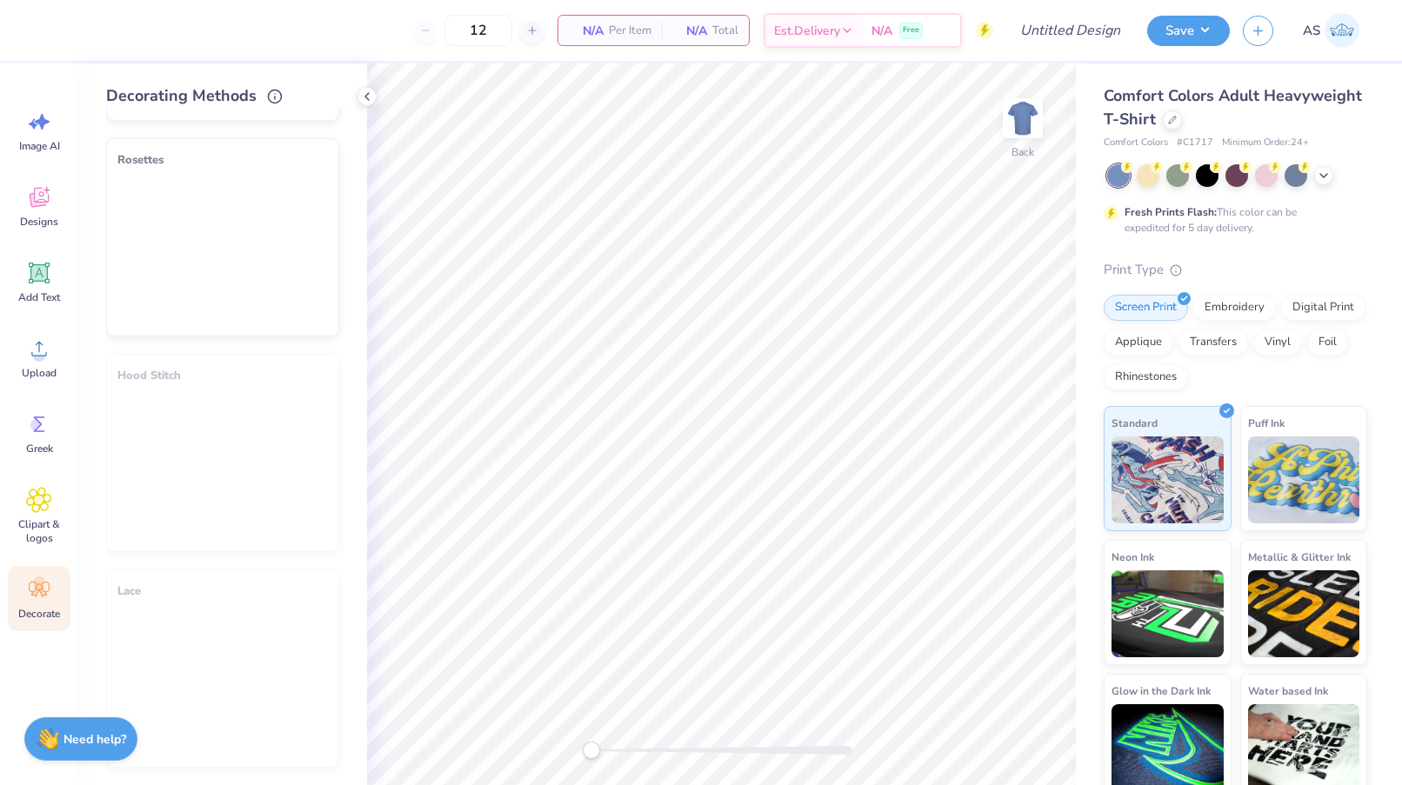
scroll to position [846, 0]
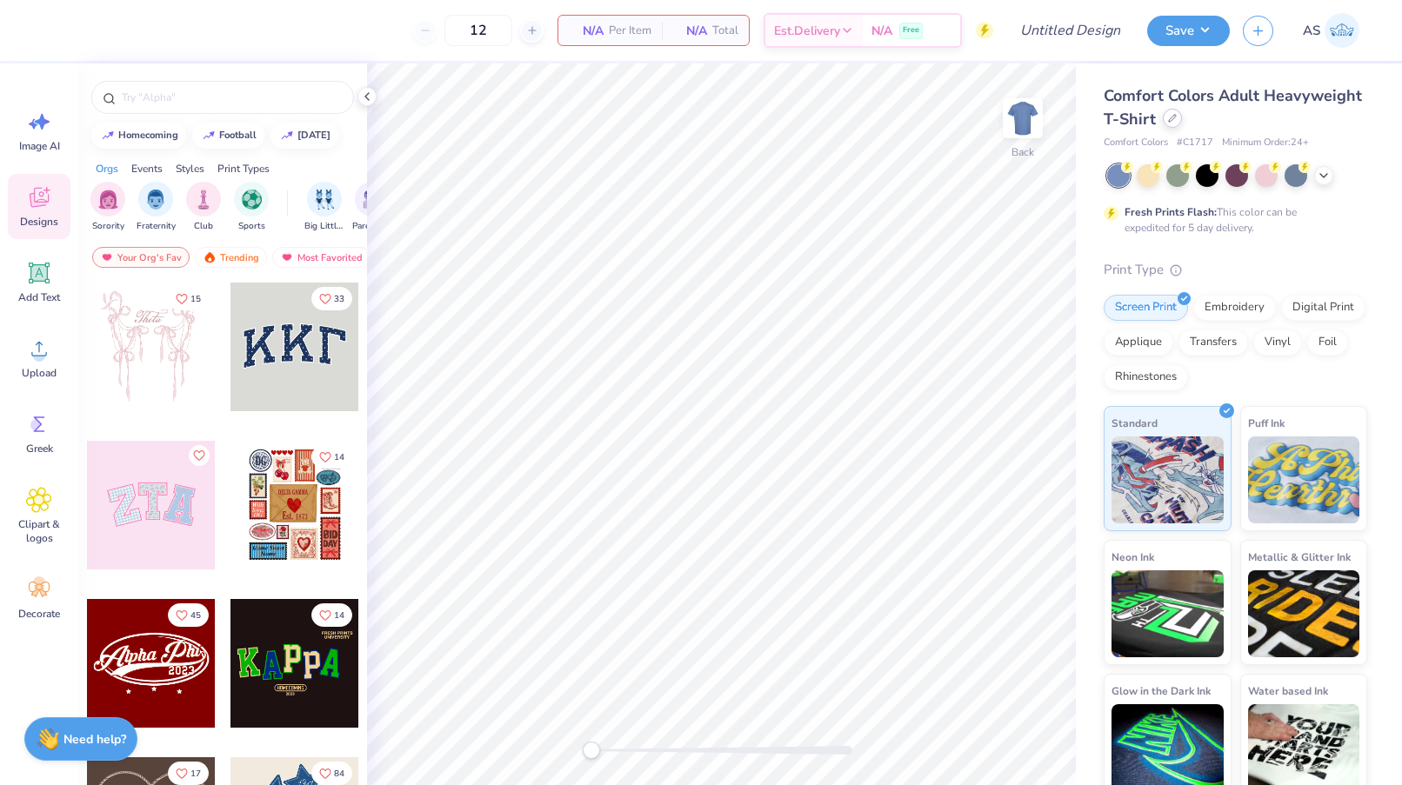
click at [1168, 124] on div at bounding box center [1172, 118] width 19 height 19
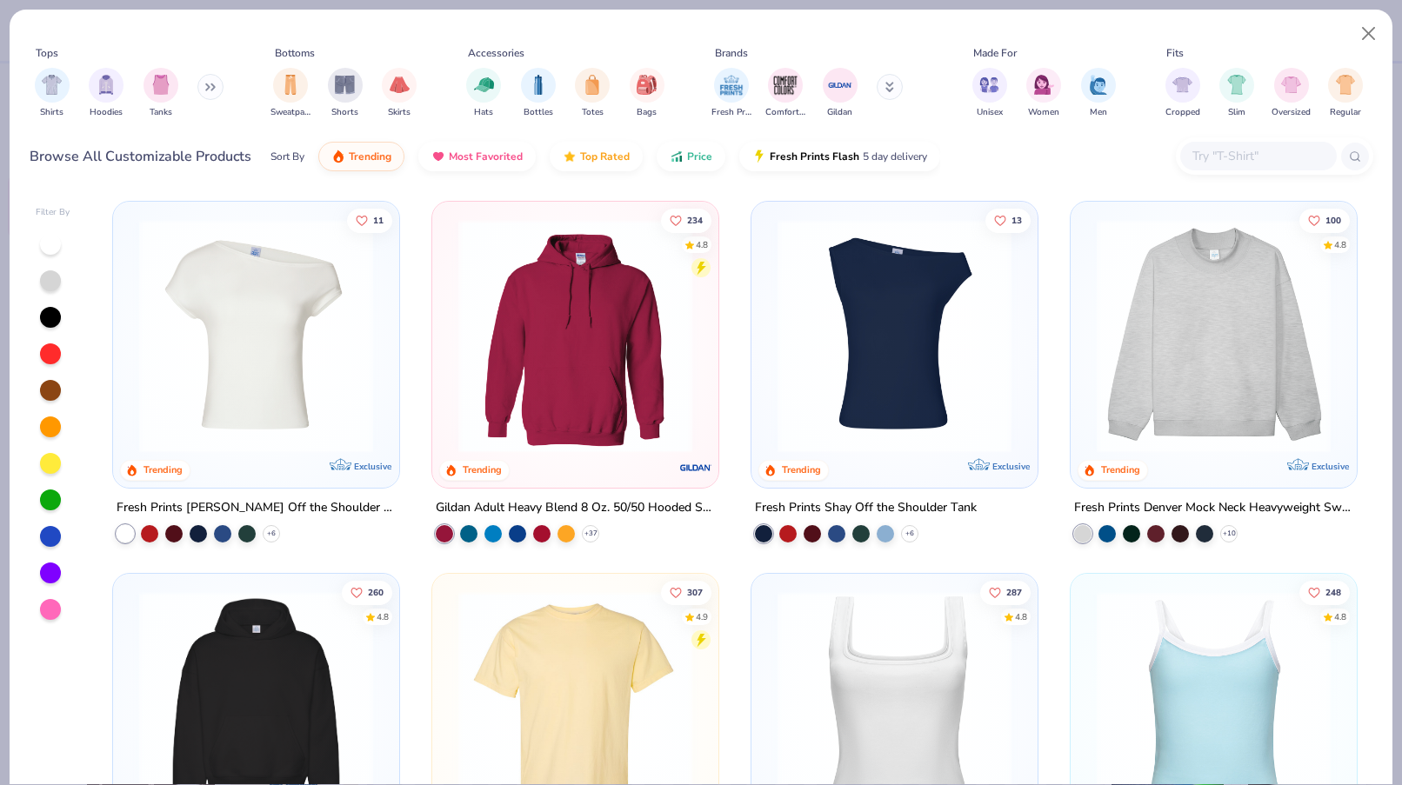
click at [1224, 154] on input "text" at bounding box center [1258, 156] width 134 height 20
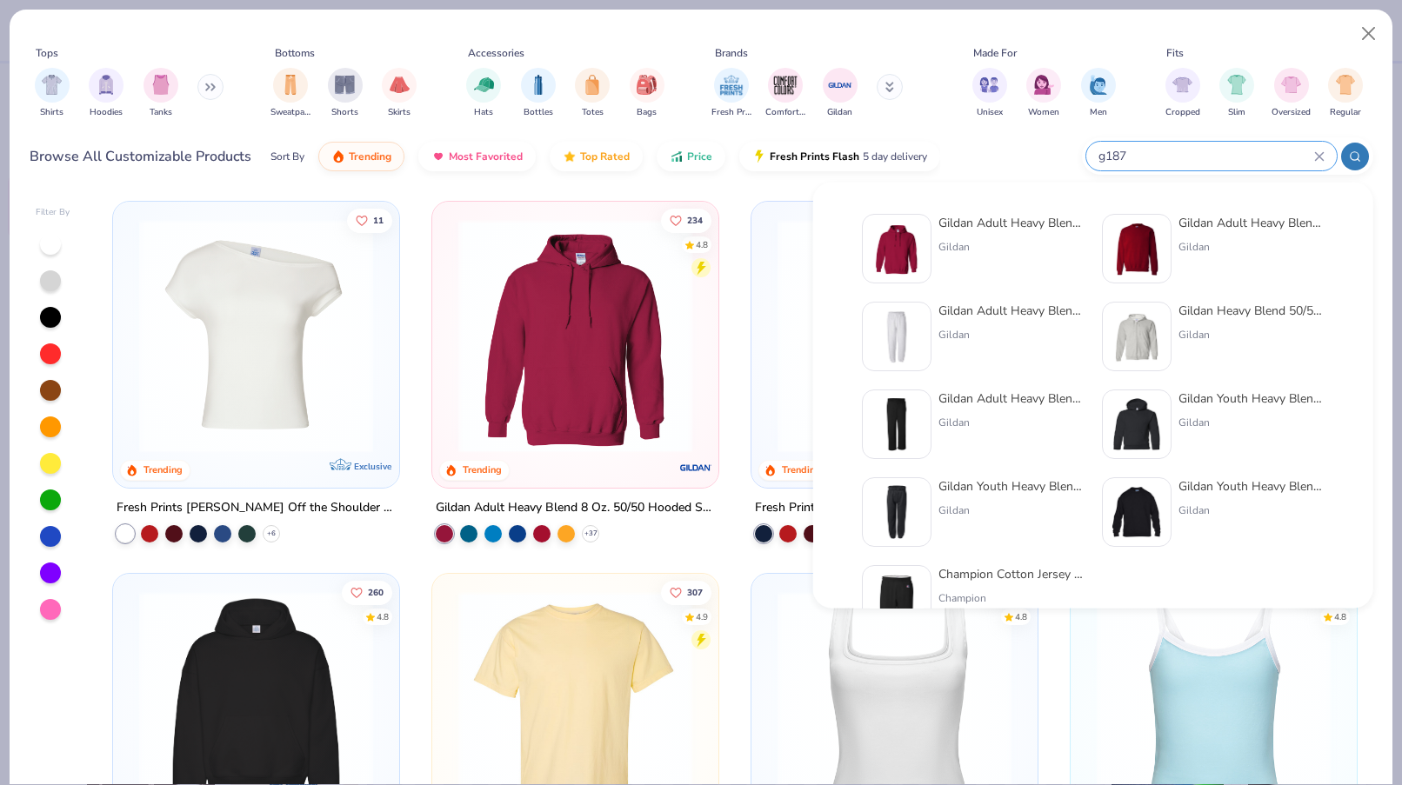
type input "g187"
click at [1045, 219] on div "Gildan Adult Heavy Blend 8 Oz. 50/50 Hooded Sweatshirt" at bounding box center [1011, 223] width 146 height 18
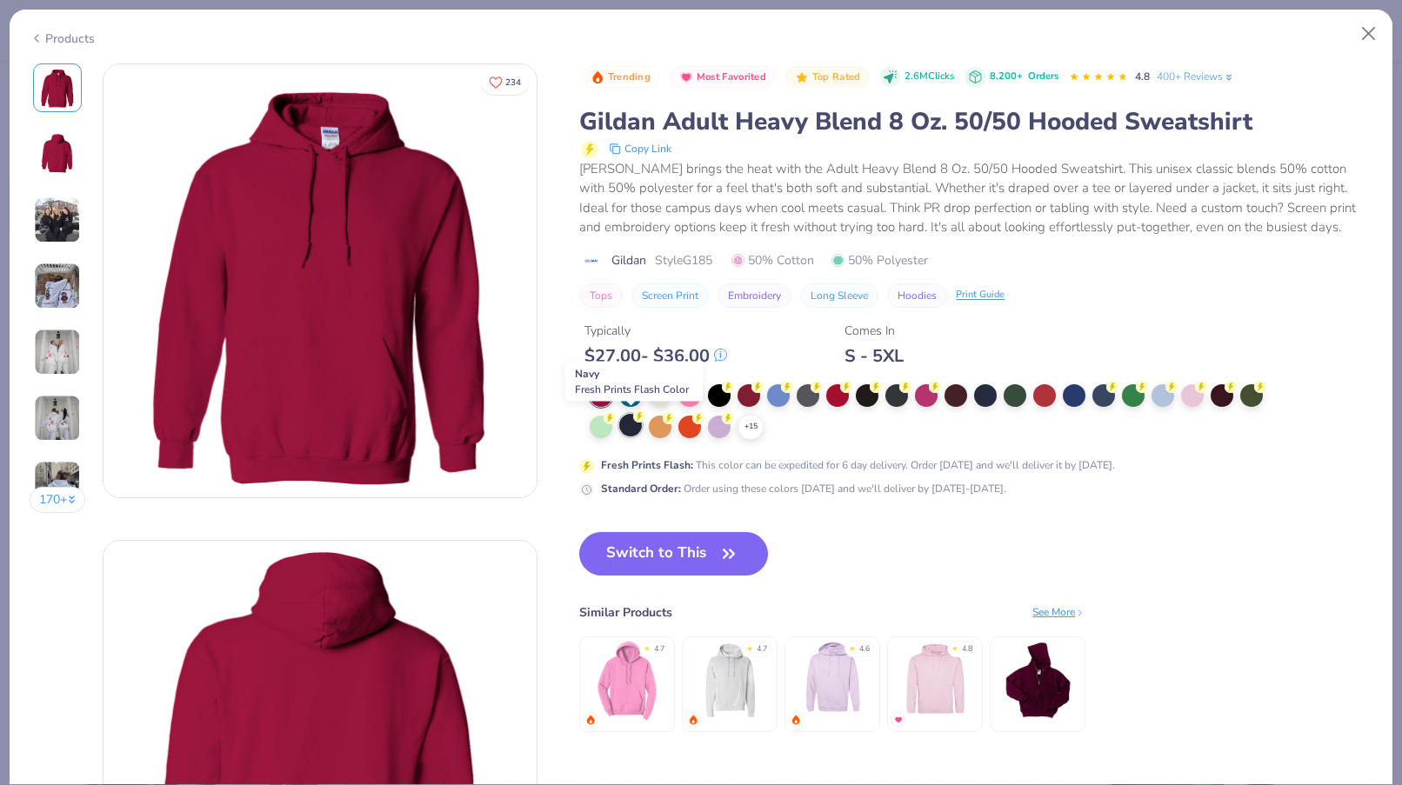
click at [633, 423] on div at bounding box center [630, 425] width 23 height 23
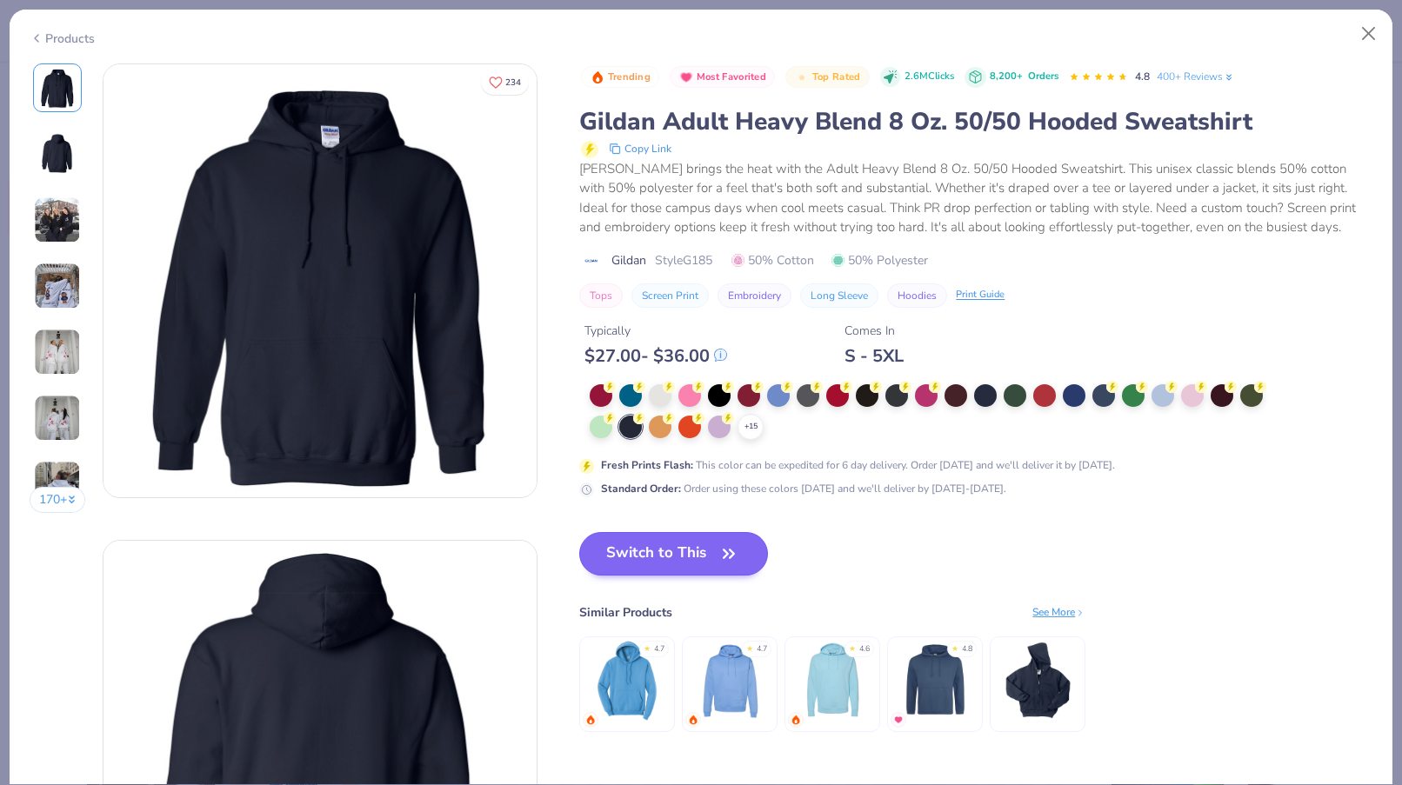
click at [676, 553] on button "Switch to This" at bounding box center [673, 553] width 189 height 43
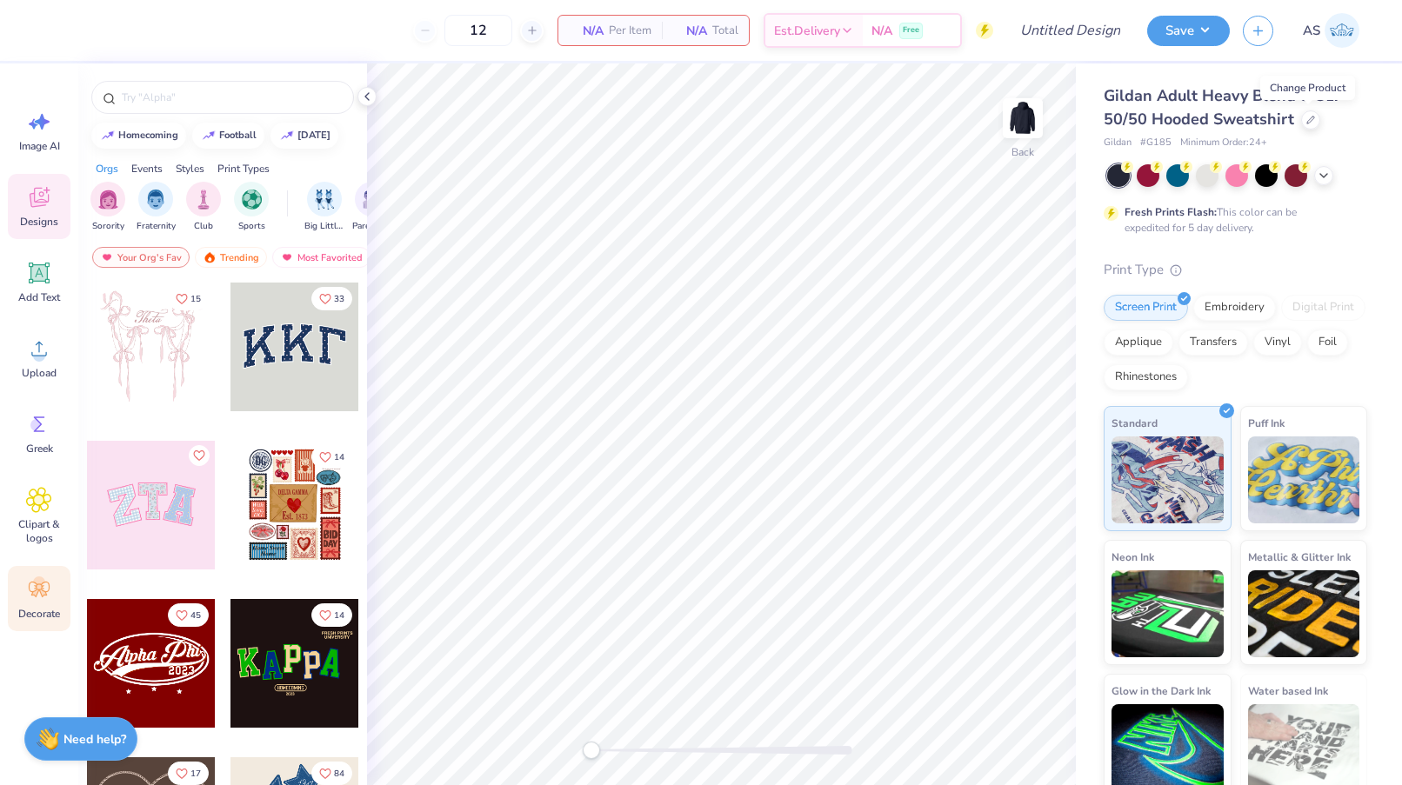
click at [26, 599] on icon at bounding box center [39, 590] width 26 height 26
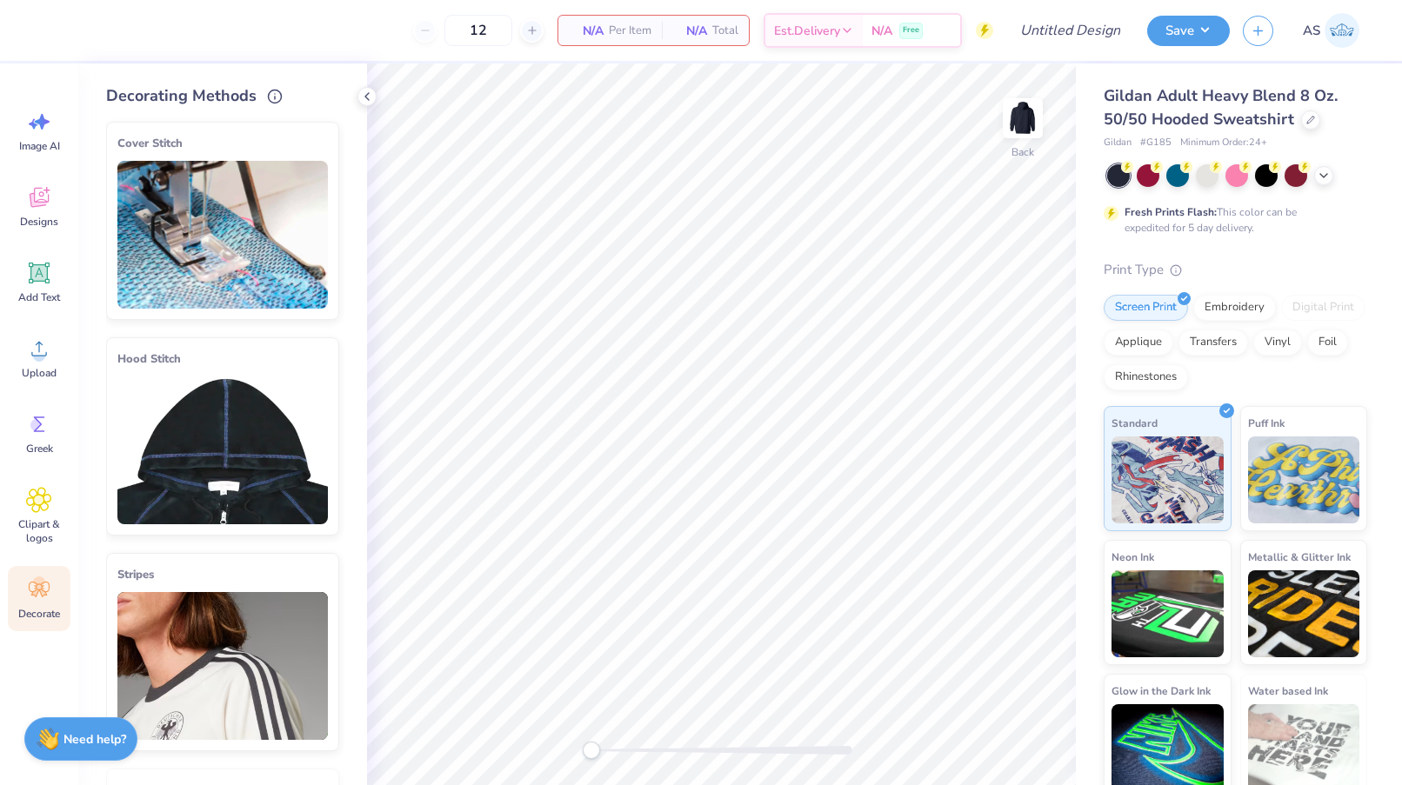
click at [235, 468] on img at bounding box center [222, 451] width 210 height 148
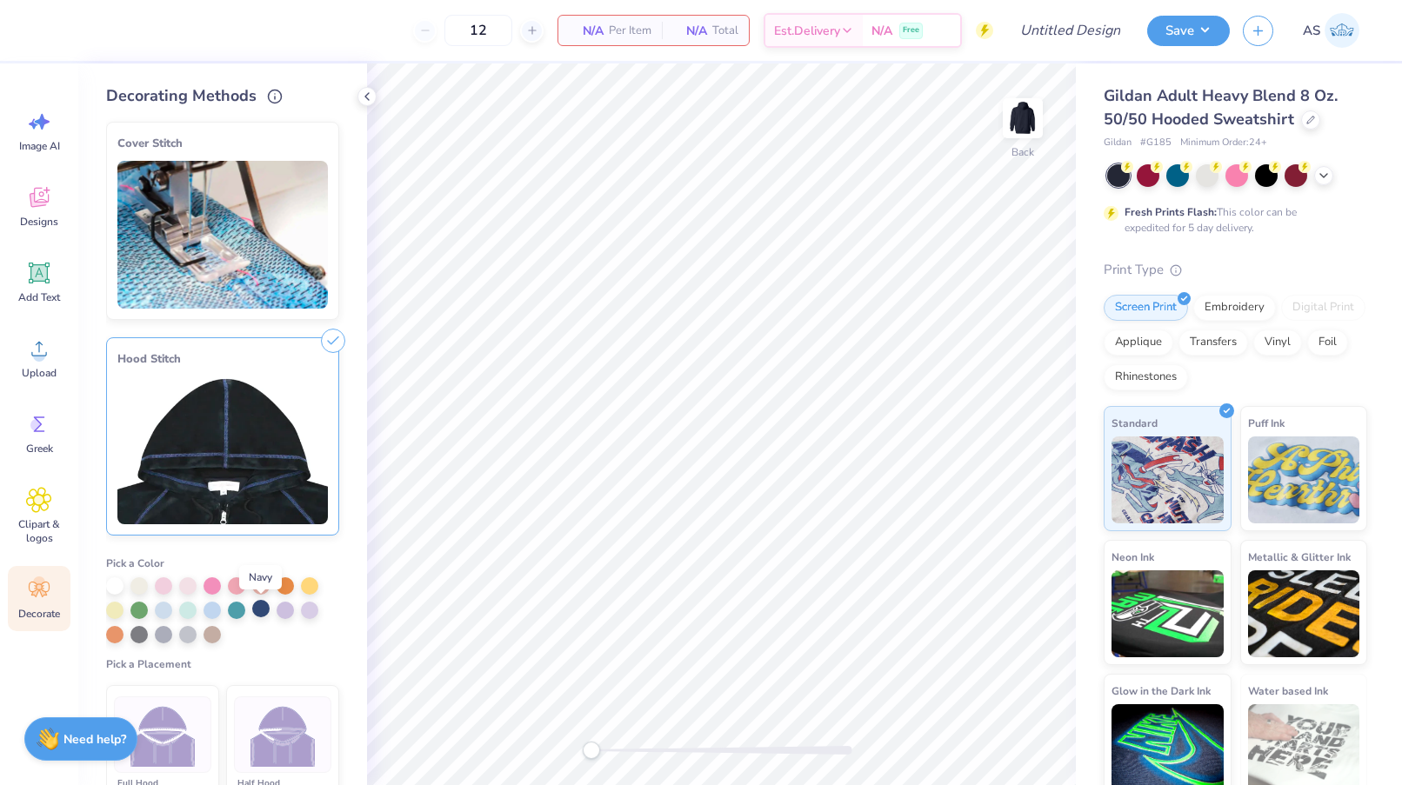
click at [258, 612] on div at bounding box center [260, 608] width 17 height 17
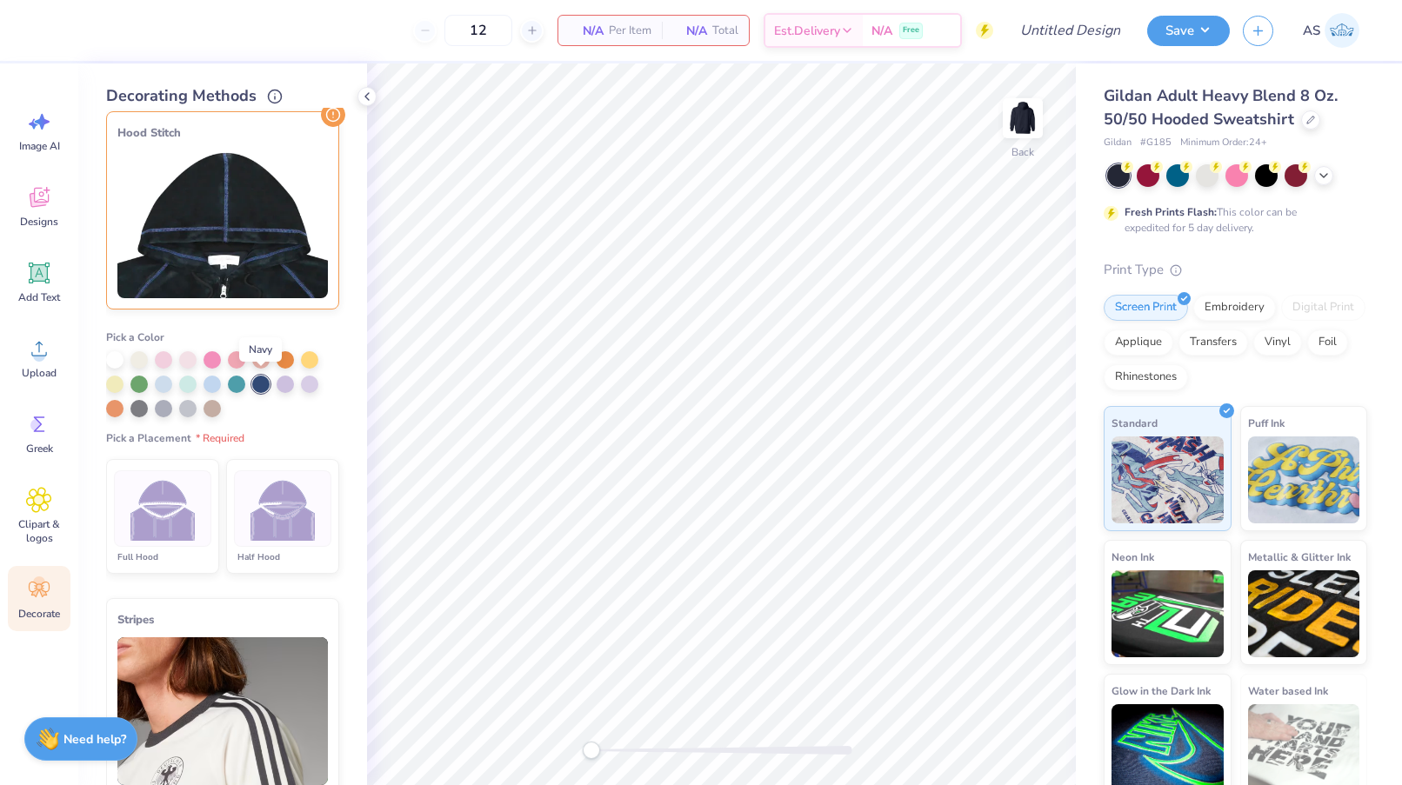
scroll to position [233, 0]
